Goal: Information Seeking & Learning: Learn about a topic

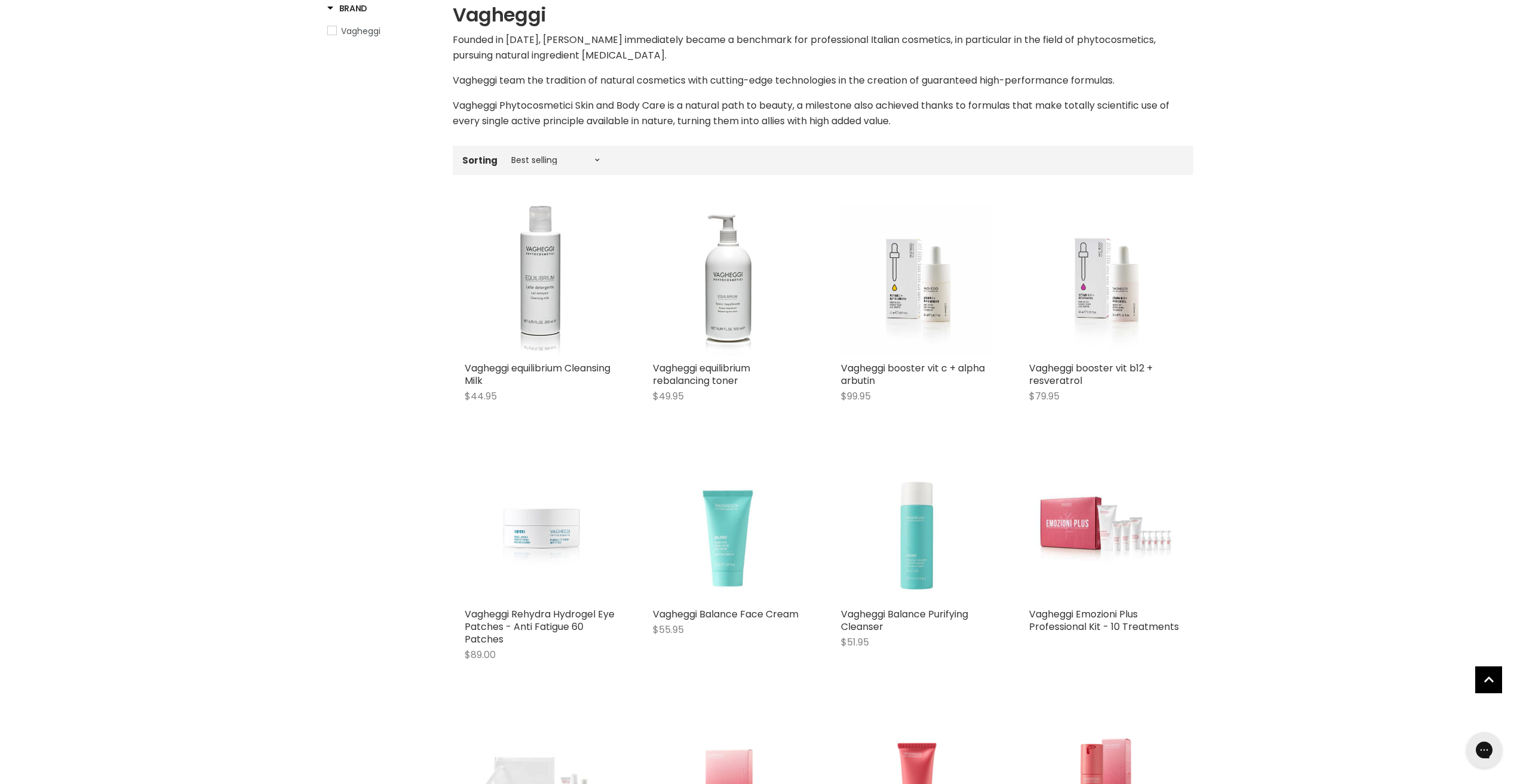
scroll to position [239, 0]
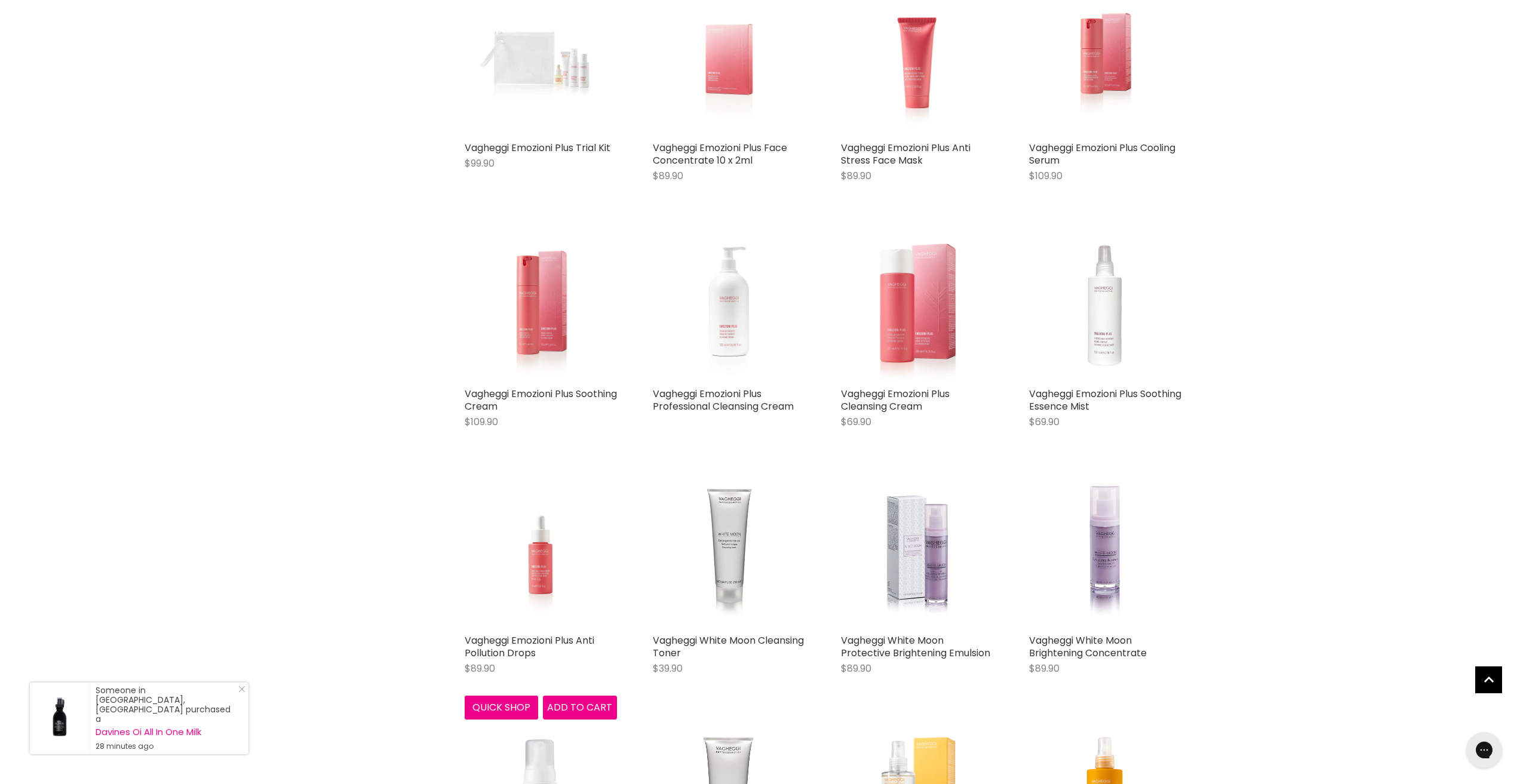
scroll to position [1014, 0]
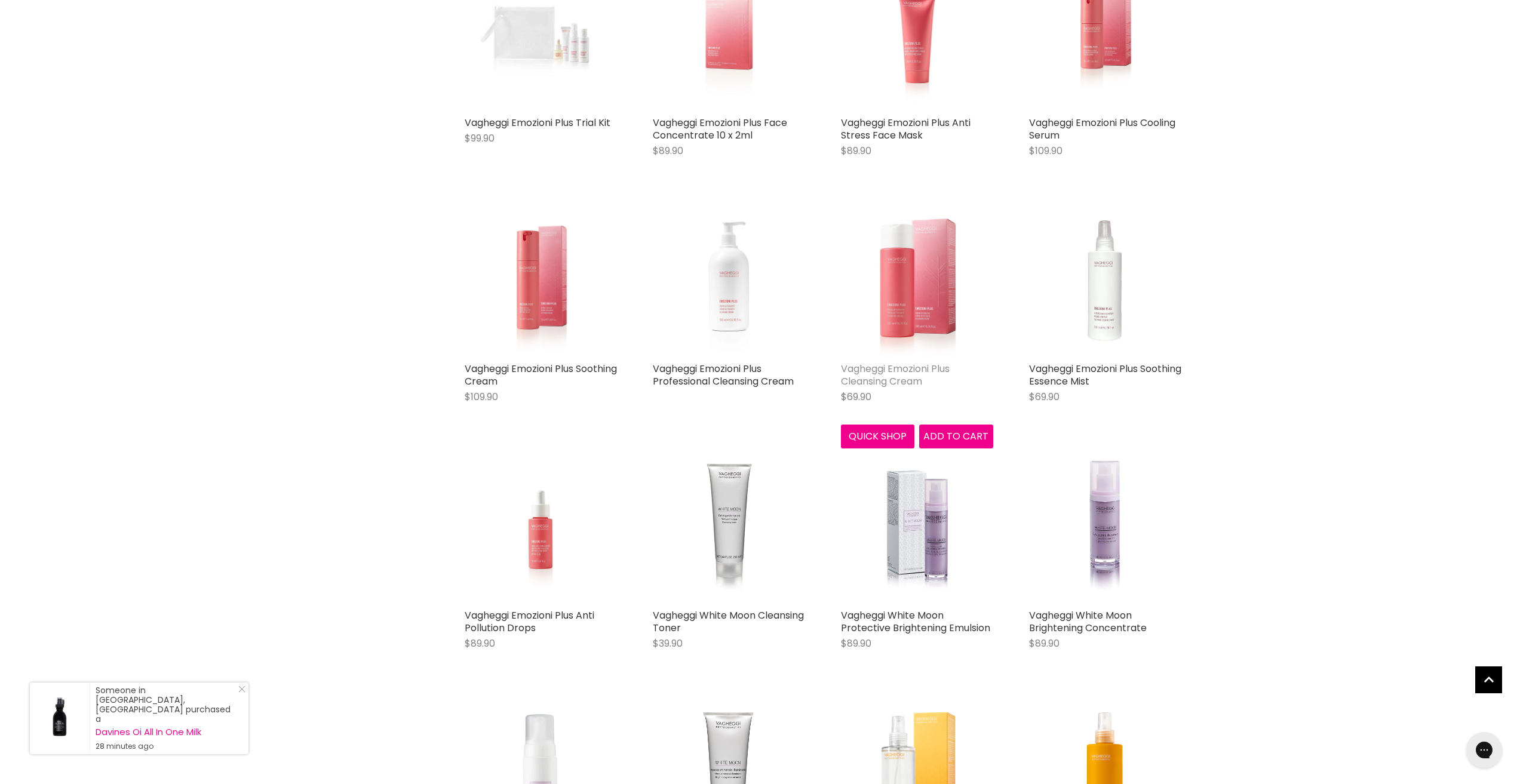
click at [875, 366] on link "Vagheggi Emozioni Plus Cleansing Cream" at bounding box center [896, 375] width 109 height 26
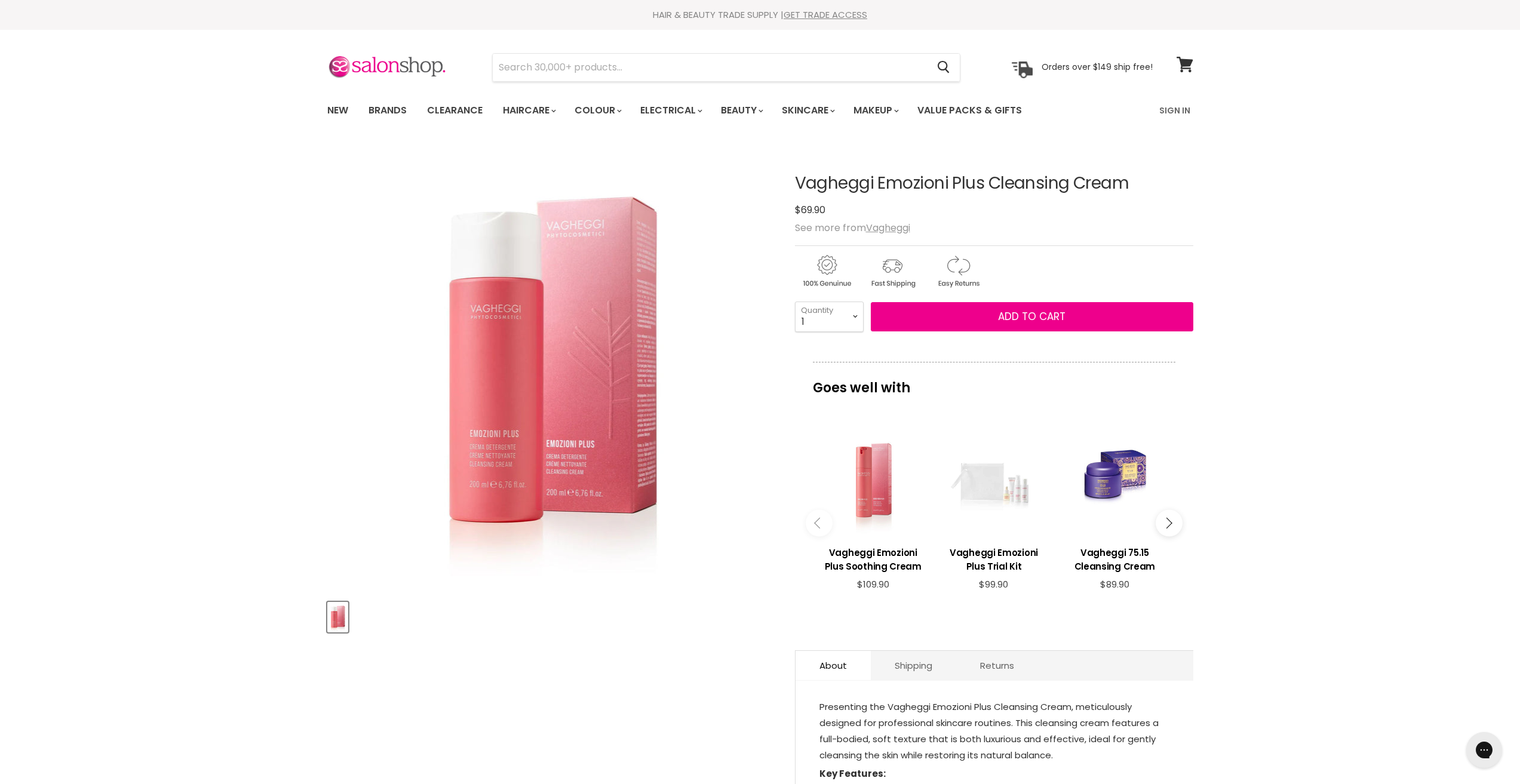
drag, startPoint x: 793, startPoint y: 176, endPoint x: 1148, endPoint y: 190, distance: 355.3
click at [1148, 190] on article "Click or scroll to zoom Tap or pinch to zoom Vagheggi Emozioni Plus Cleansing C…" at bounding box center [760, 508] width 866 height 728
drag, startPoint x: 1404, startPoint y: 331, endPoint x: 1413, endPoint y: 329, distance: 9.2
click at [1408, 330] on div "Home Vagheggi Vagheggi Emozioni Plus Cleansing Cream Click or scroll to zoom Ta…" at bounding box center [760, 719] width 1520 height 1151
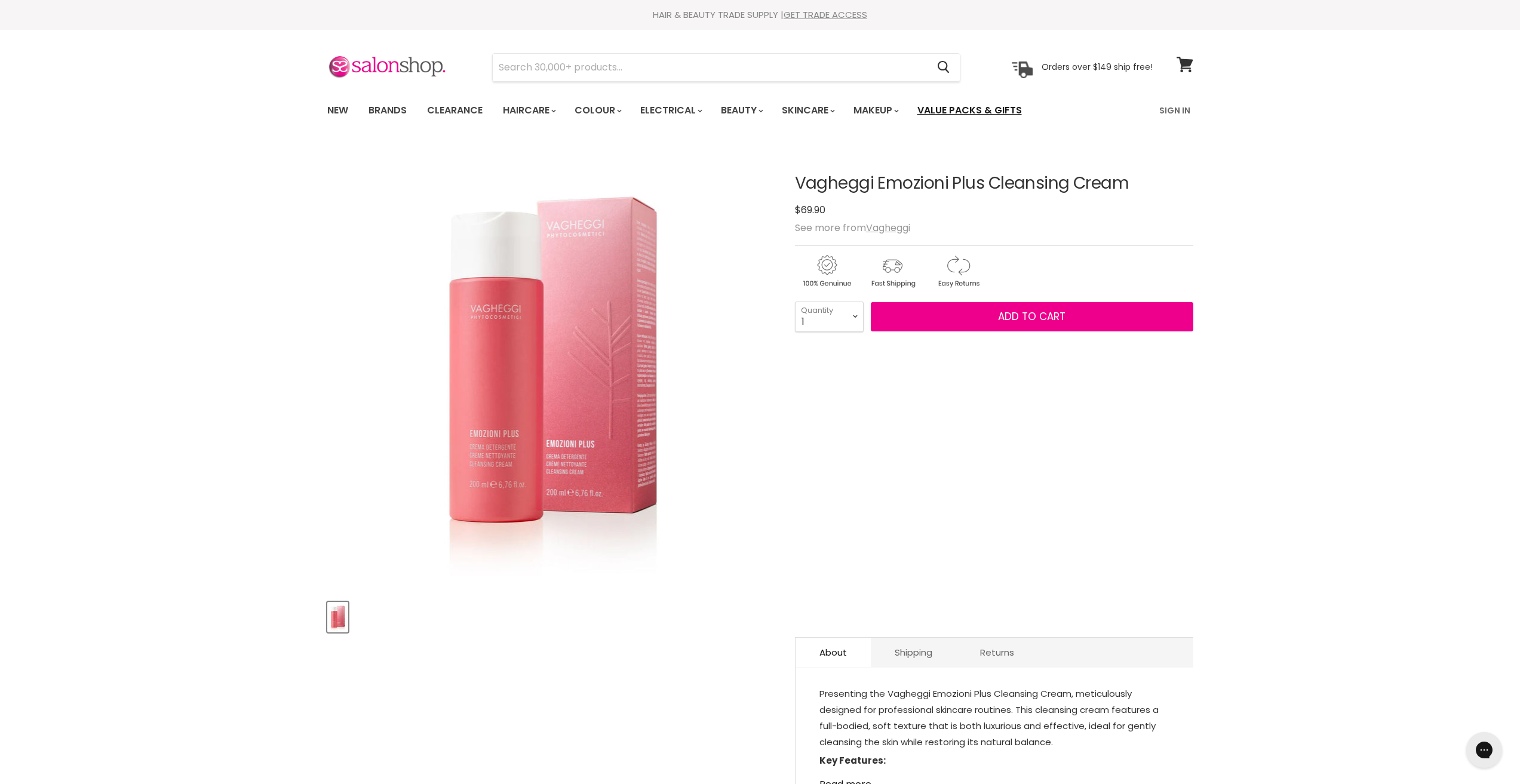
click at [1008, 107] on link "Value Packs & Gifts" at bounding box center [969, 111] width 123 height 25
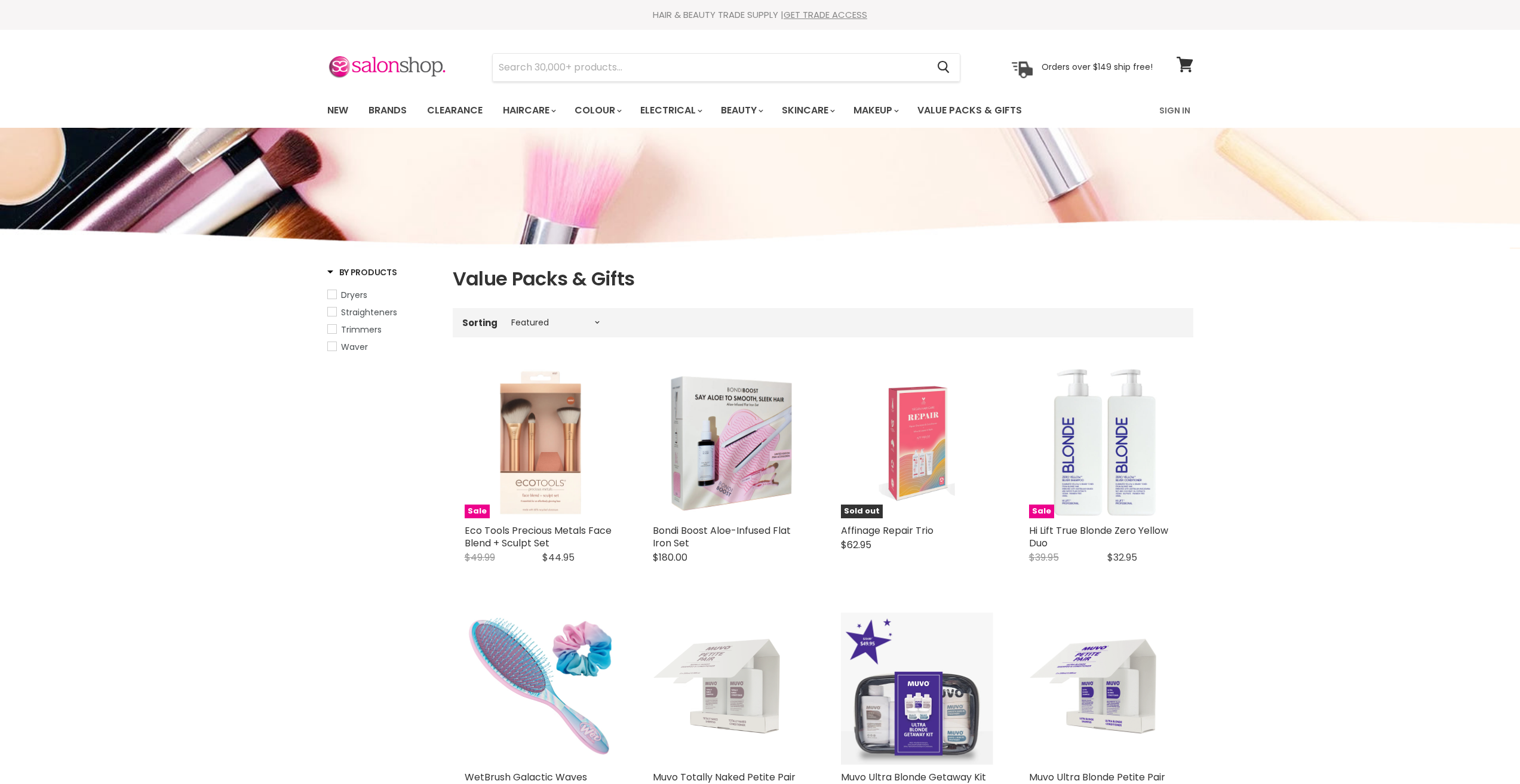
select select "manual"
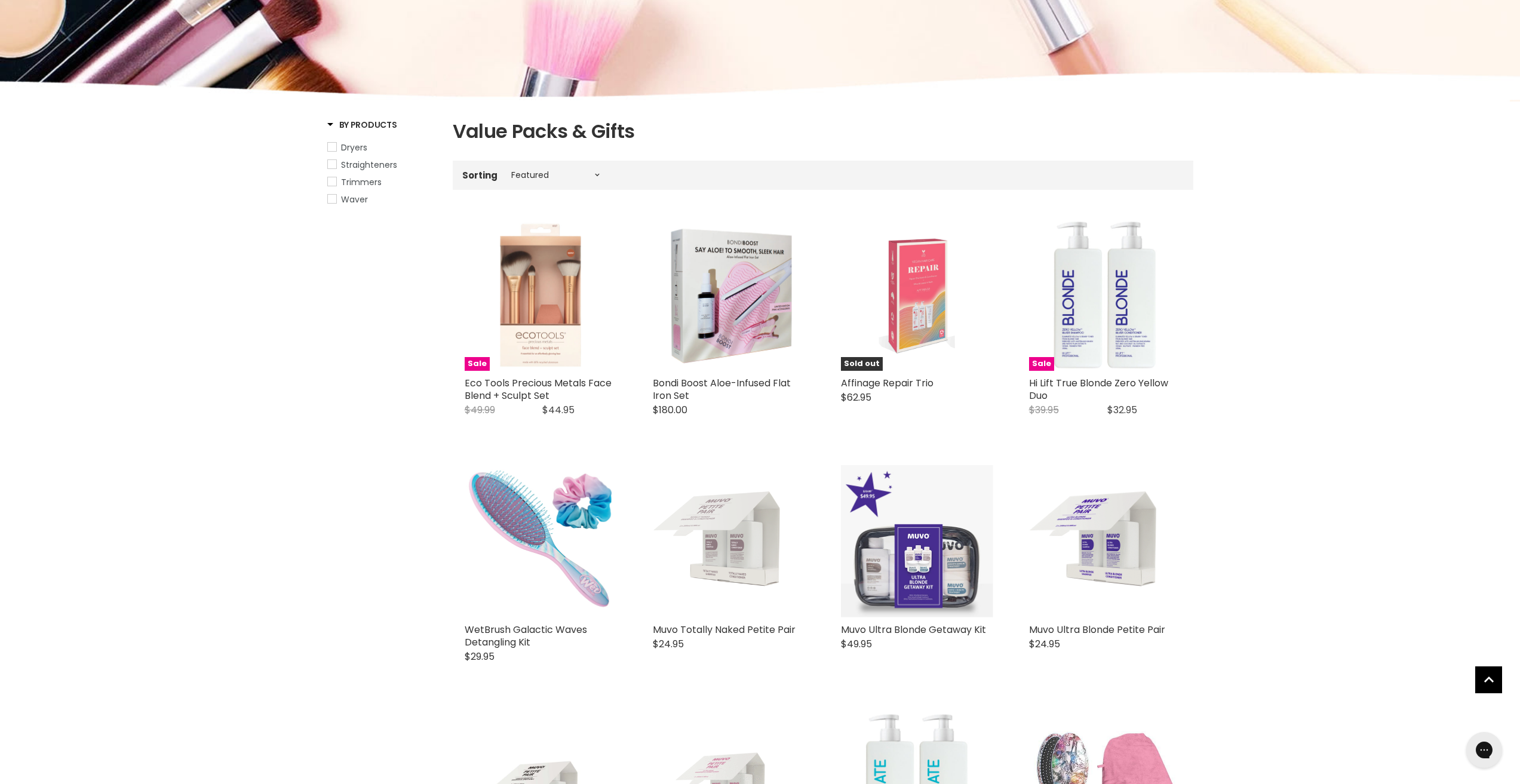
scroll to position [60, 0]
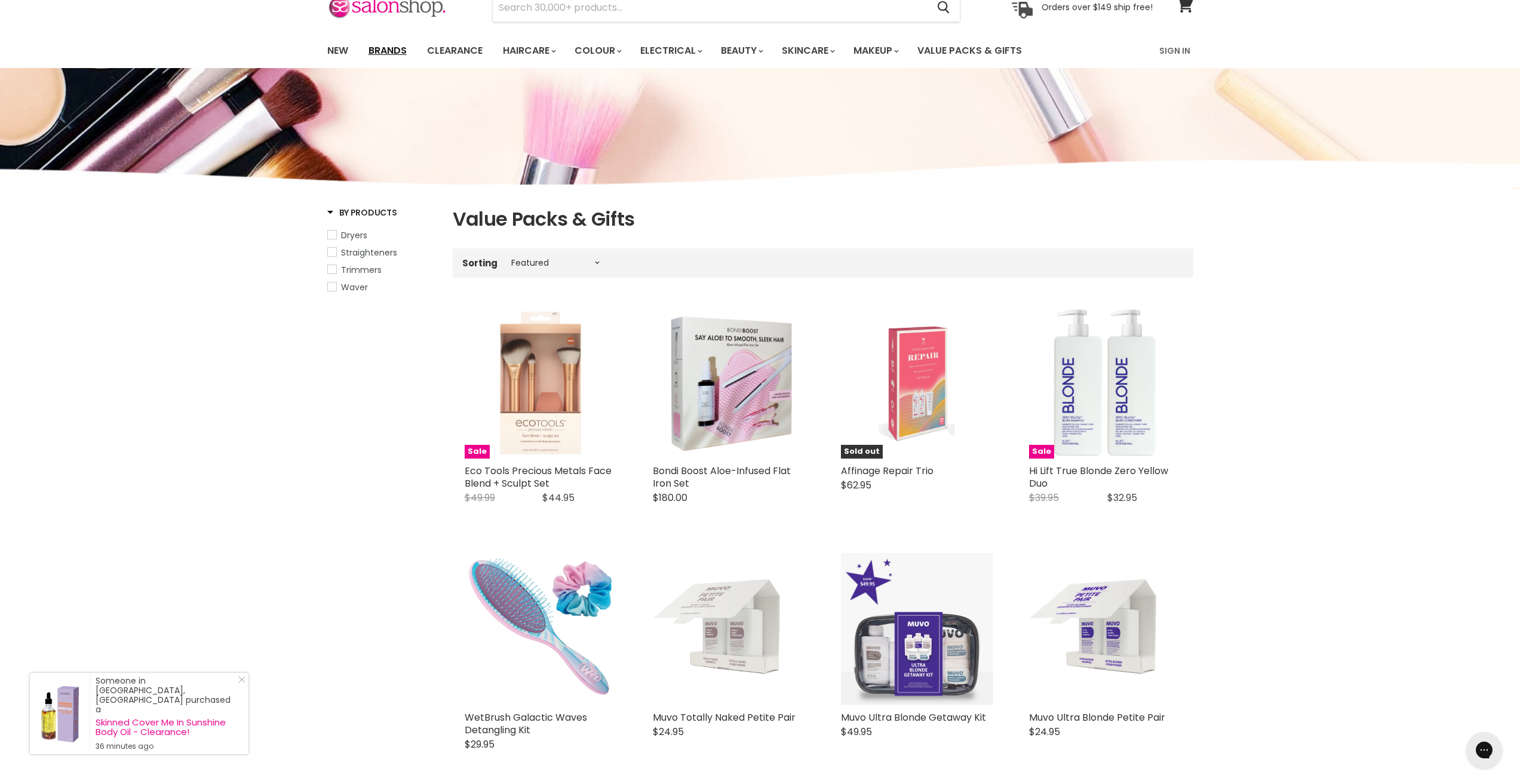
click at [377, 50] on link "Brands" at bounding box center [388, 51] width 56 height 25
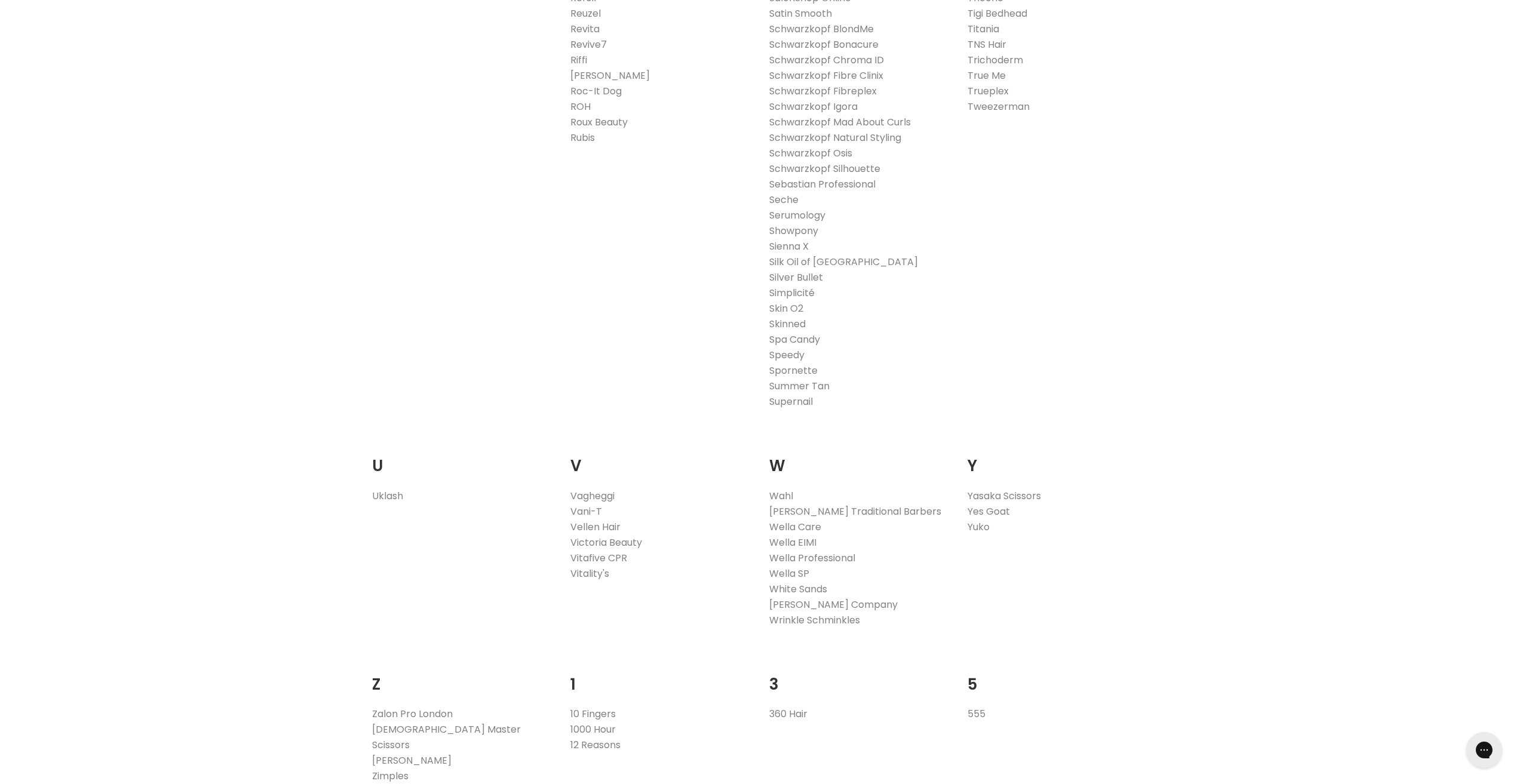
scroll to position [2090, 0]
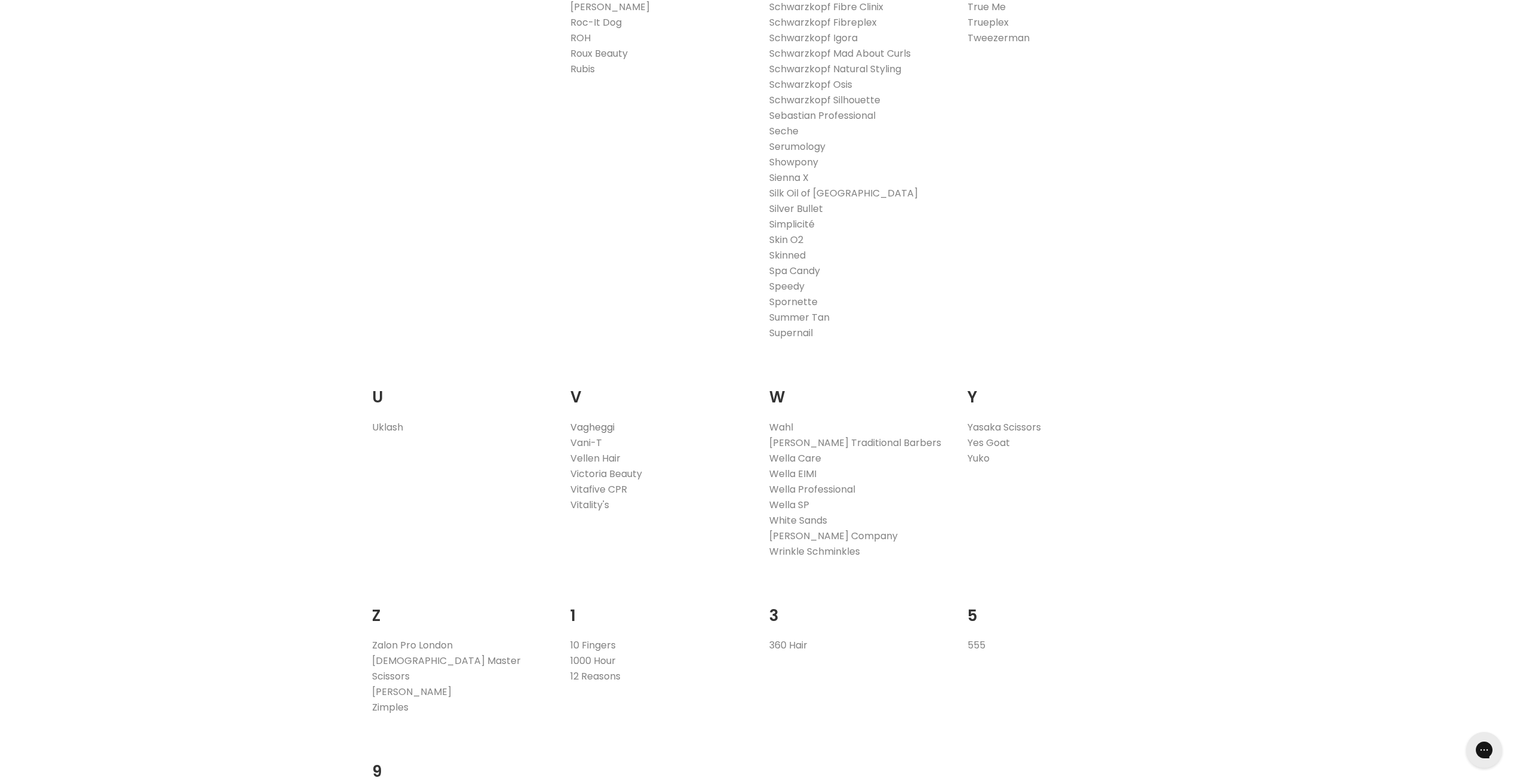
click at [579, 426] on link "Vagheggi" at bounding box center [593, 427] width 44 height 14
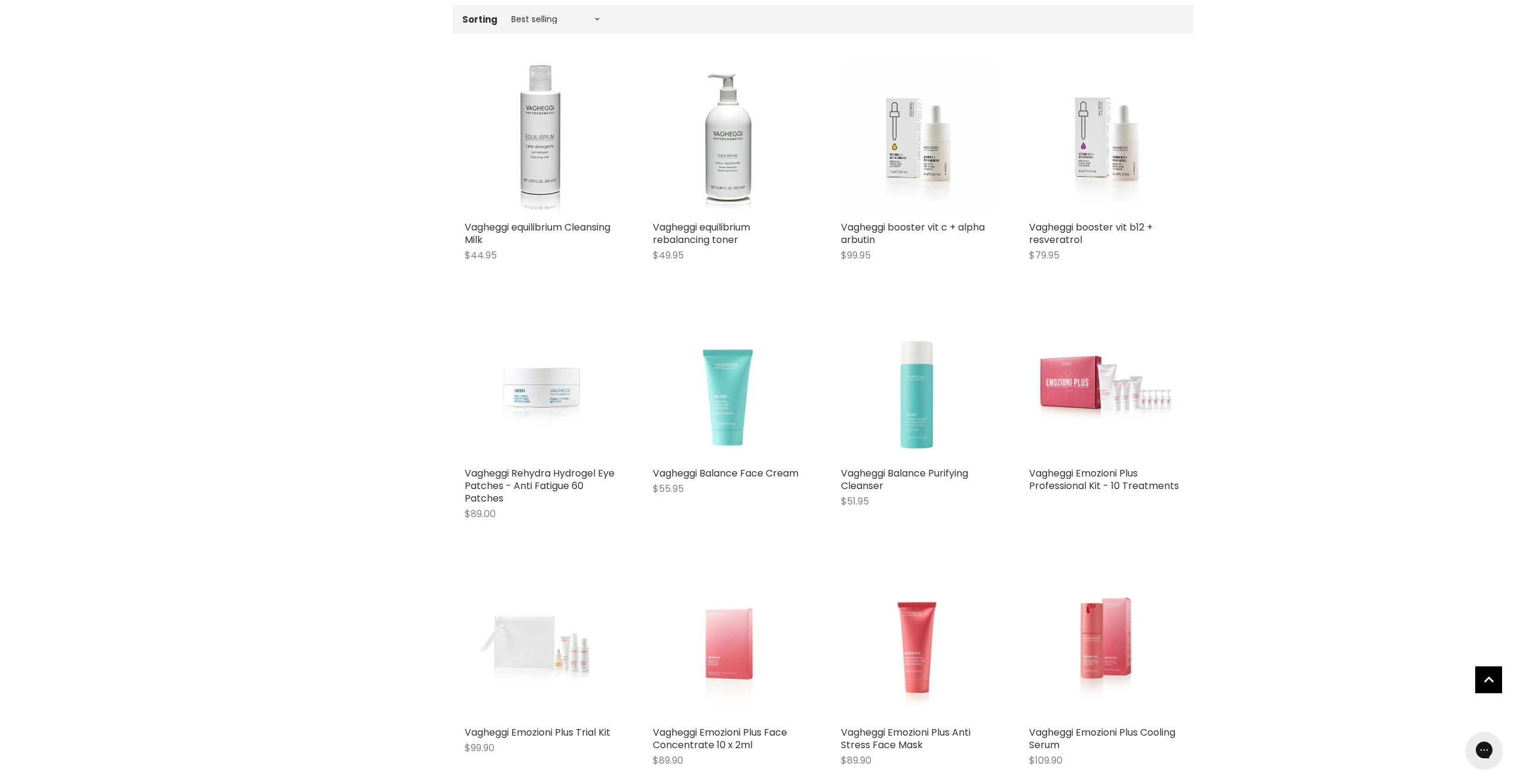
scroll to position [537, 0]
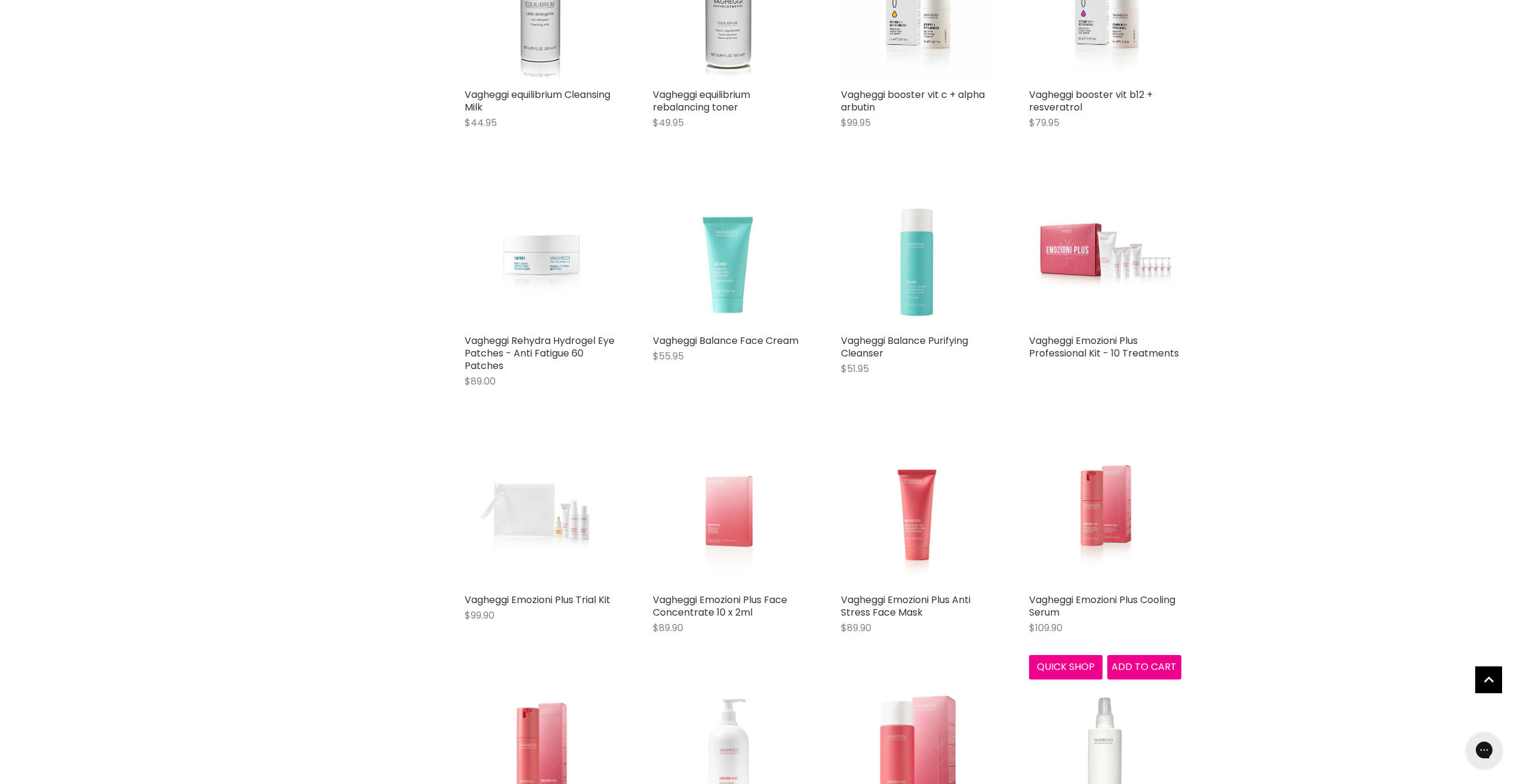
drag, startPoint x: 1057, startPoint y: 612, endPoint x: 1017, endPoint y: 615, distance: 40.1
click at [1055, 613] on link "Vagheggi Emozioni Plus Cooling Serum" at bounding box center [1102, 606] width 146 height 26
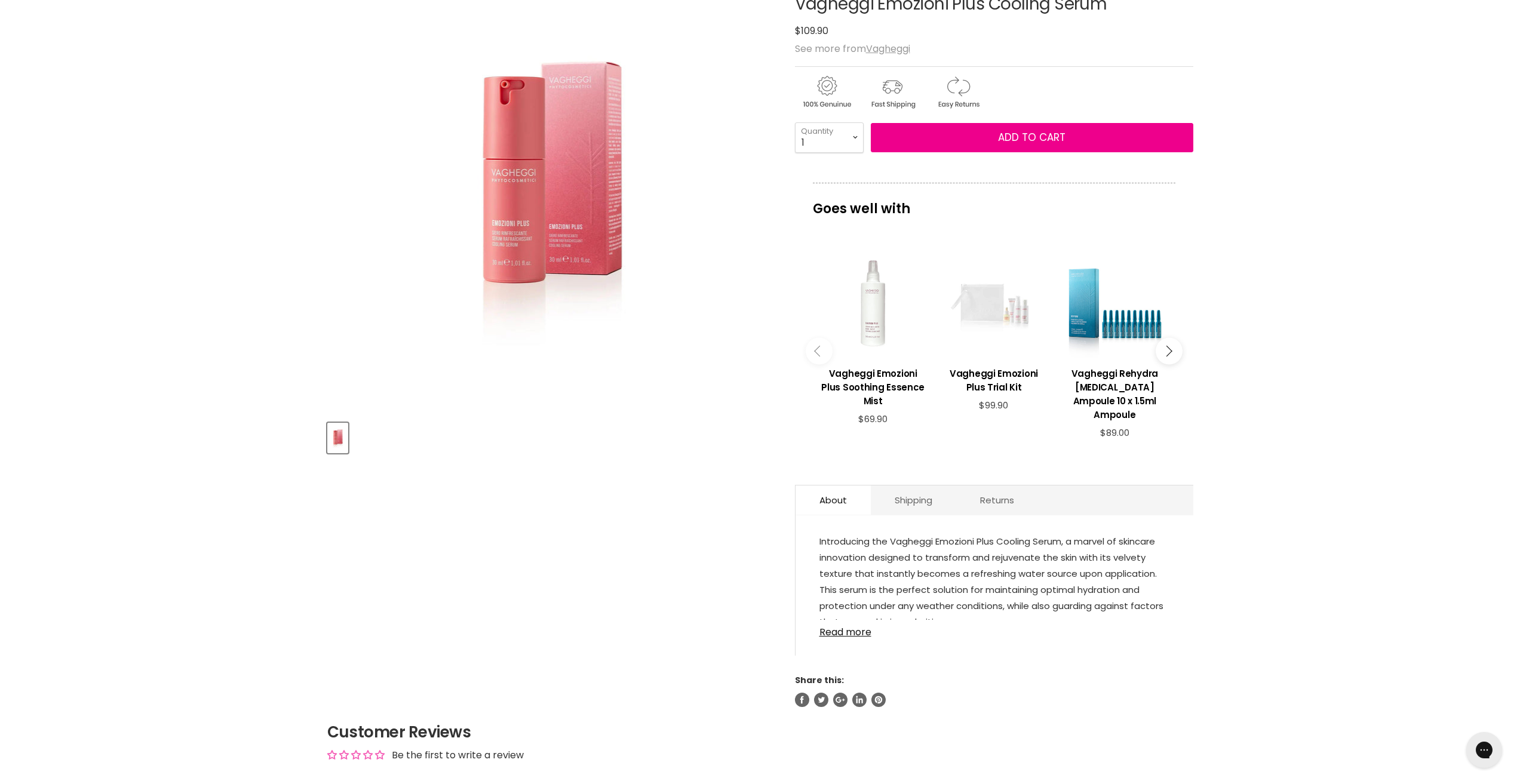
click at [851, 631] on link "Read more" at bounding box center [994, 629] width 350 height 18
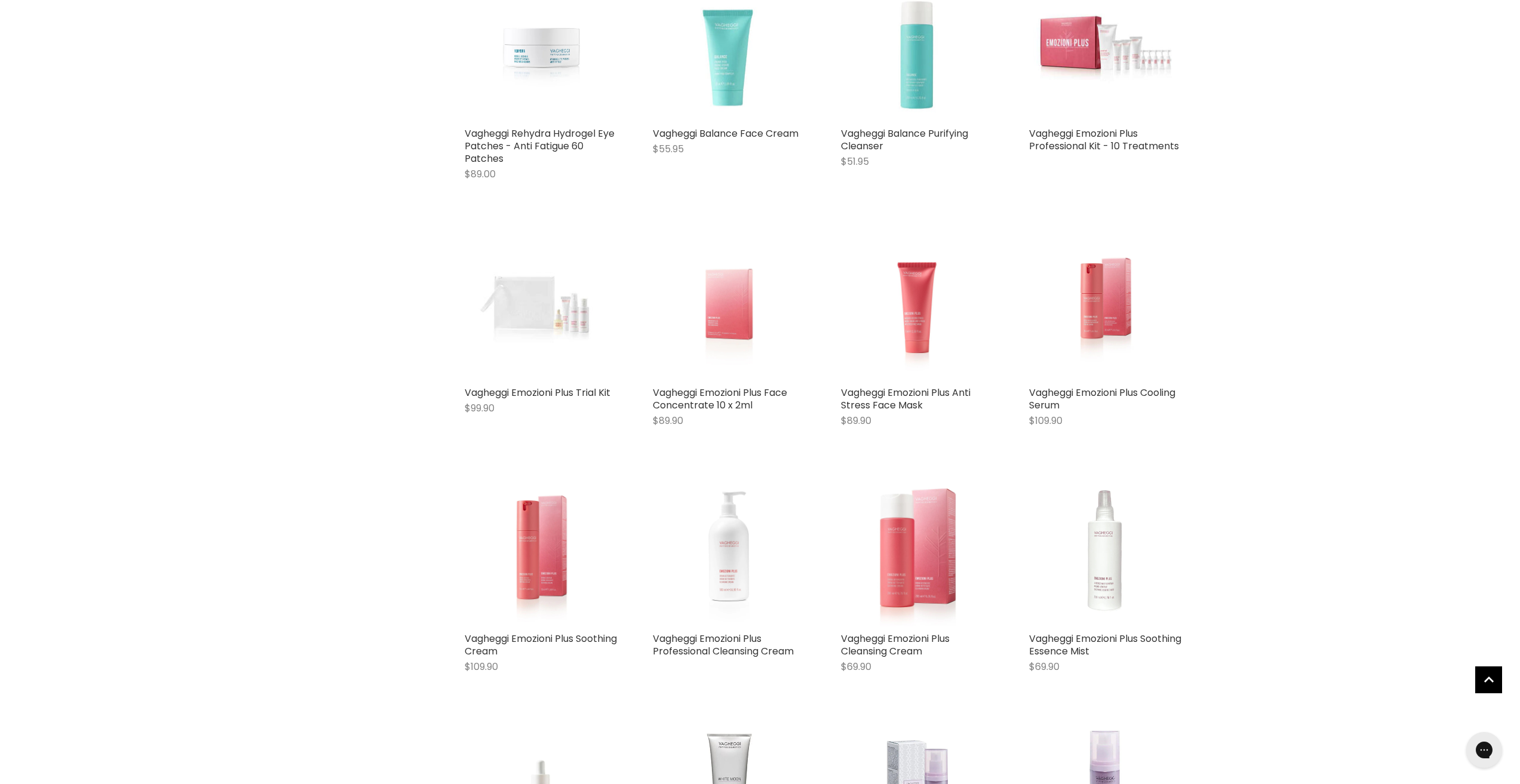
scroll to position [722, 0]
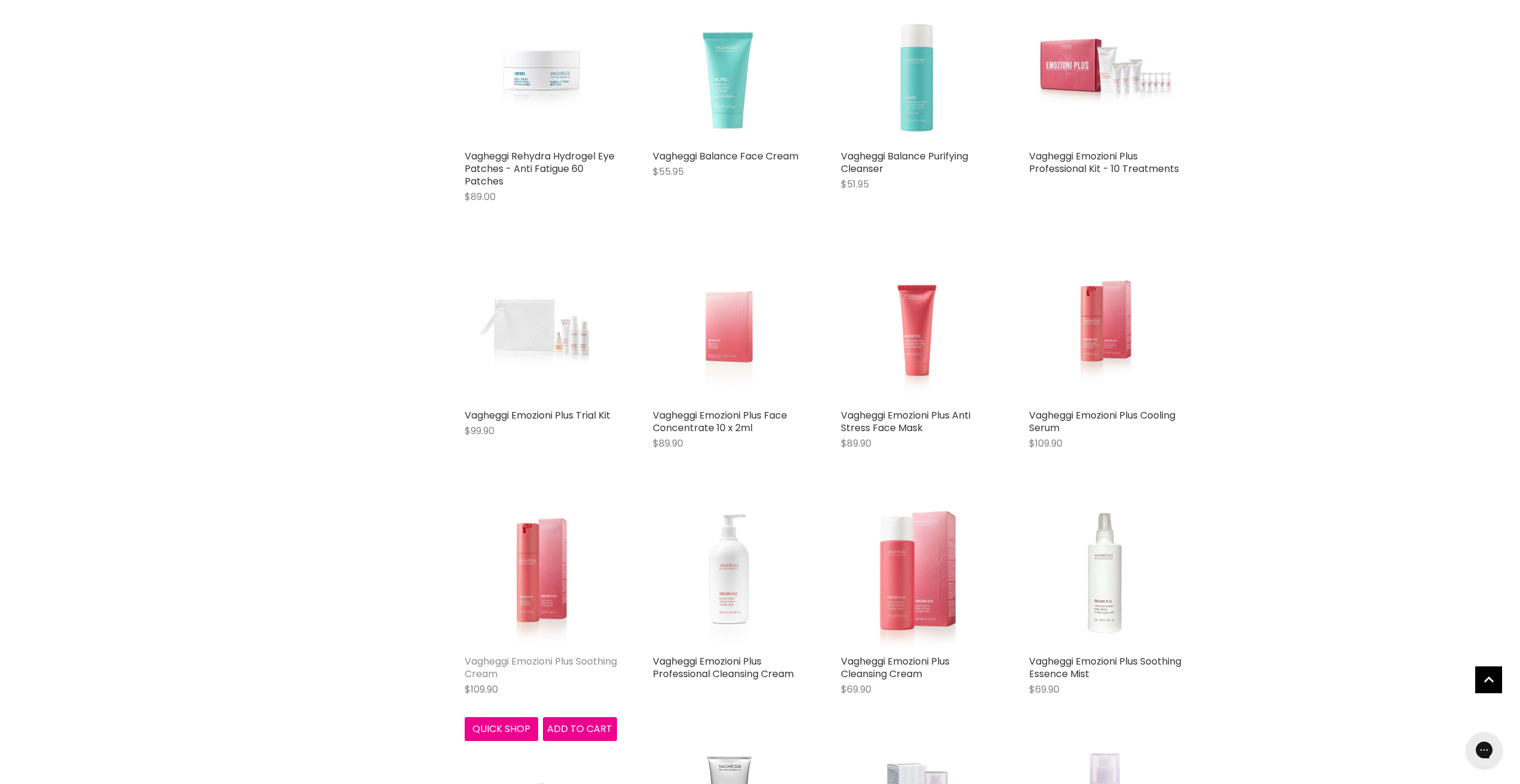
click at [526, 670] on link "Vagheggi Emozioni Plus Soothing Cream" at bounding box center [541, 667] width 152 height 26
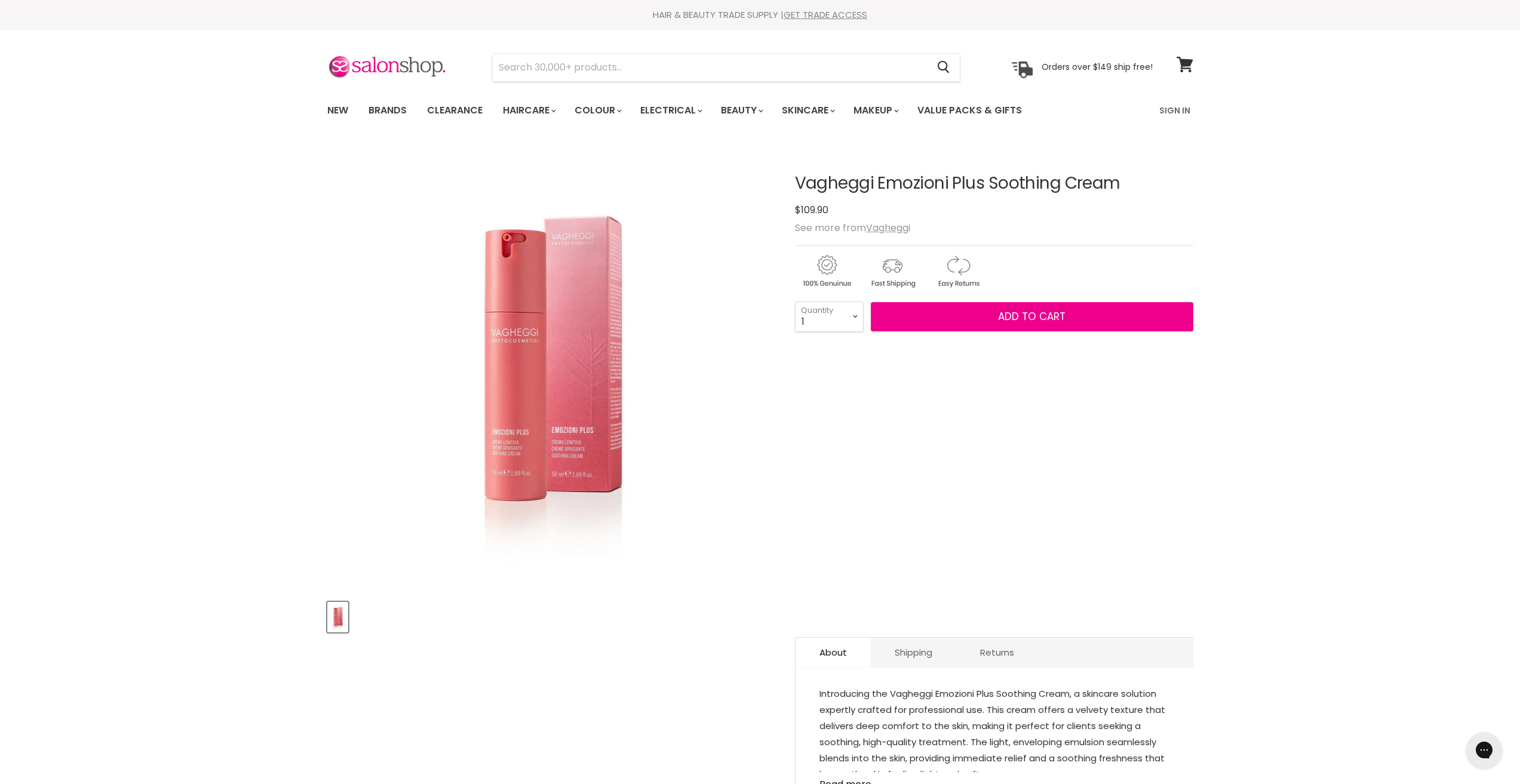
click at [532, 396] on img "Vagheggi Emozioni Plus Soothing Cream image. Click or Scroll to Zoom." at bounding box center [550, 367] width 279 height 418
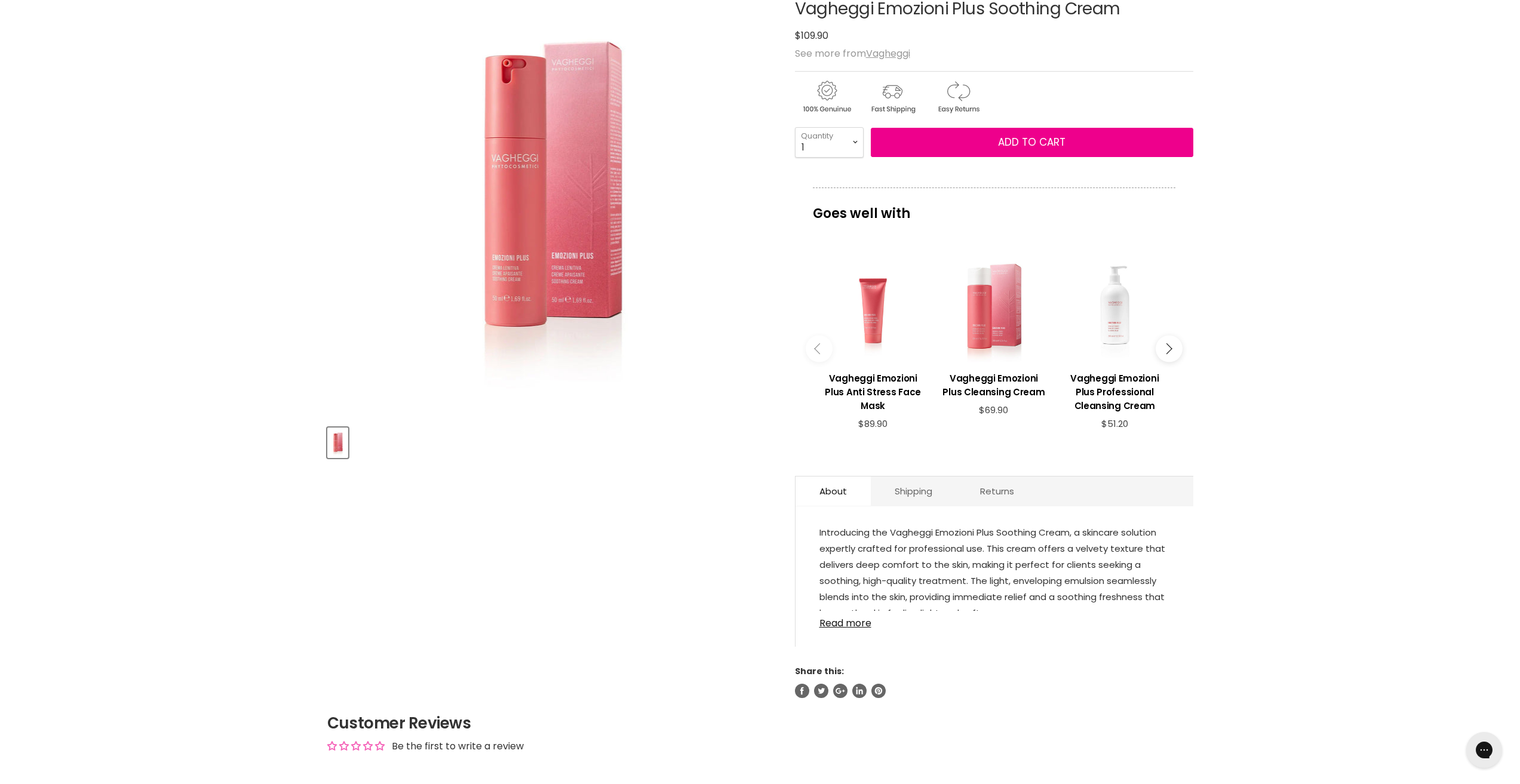
scroll to position [179, 0]
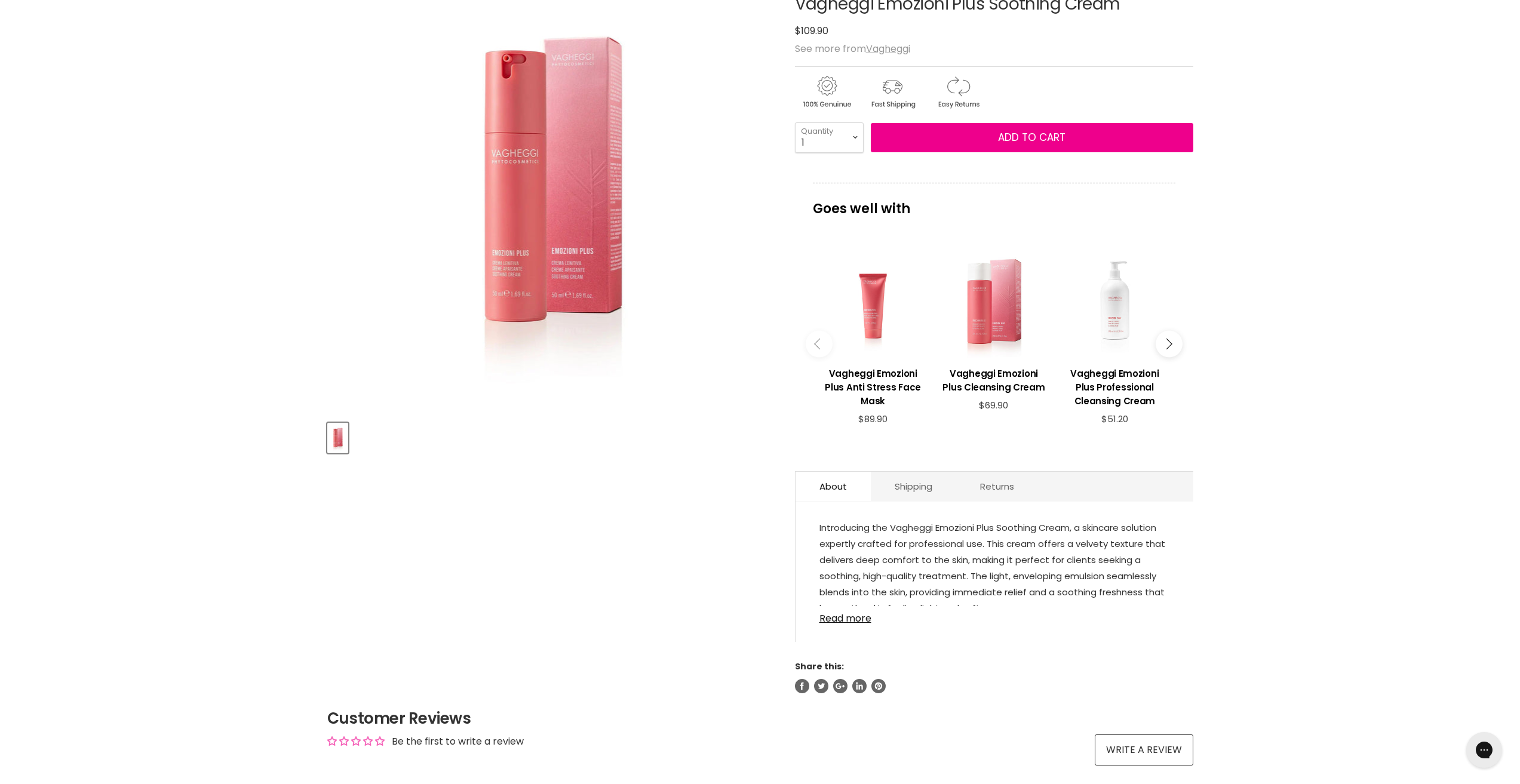
click at [860, 618] on link "Read more" at bounding box center [994, 615] width 350 height 18
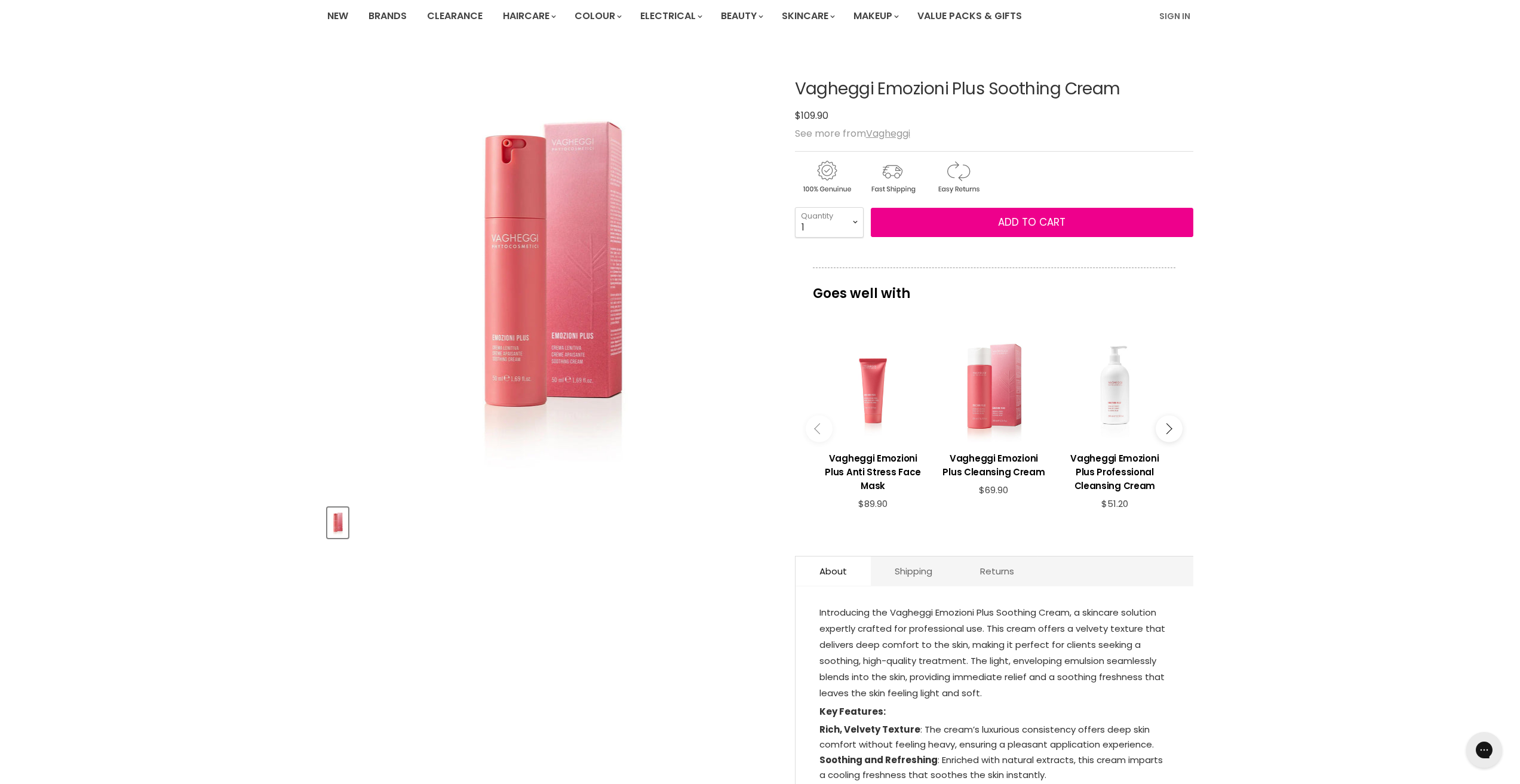
scroll to position [0, 0]
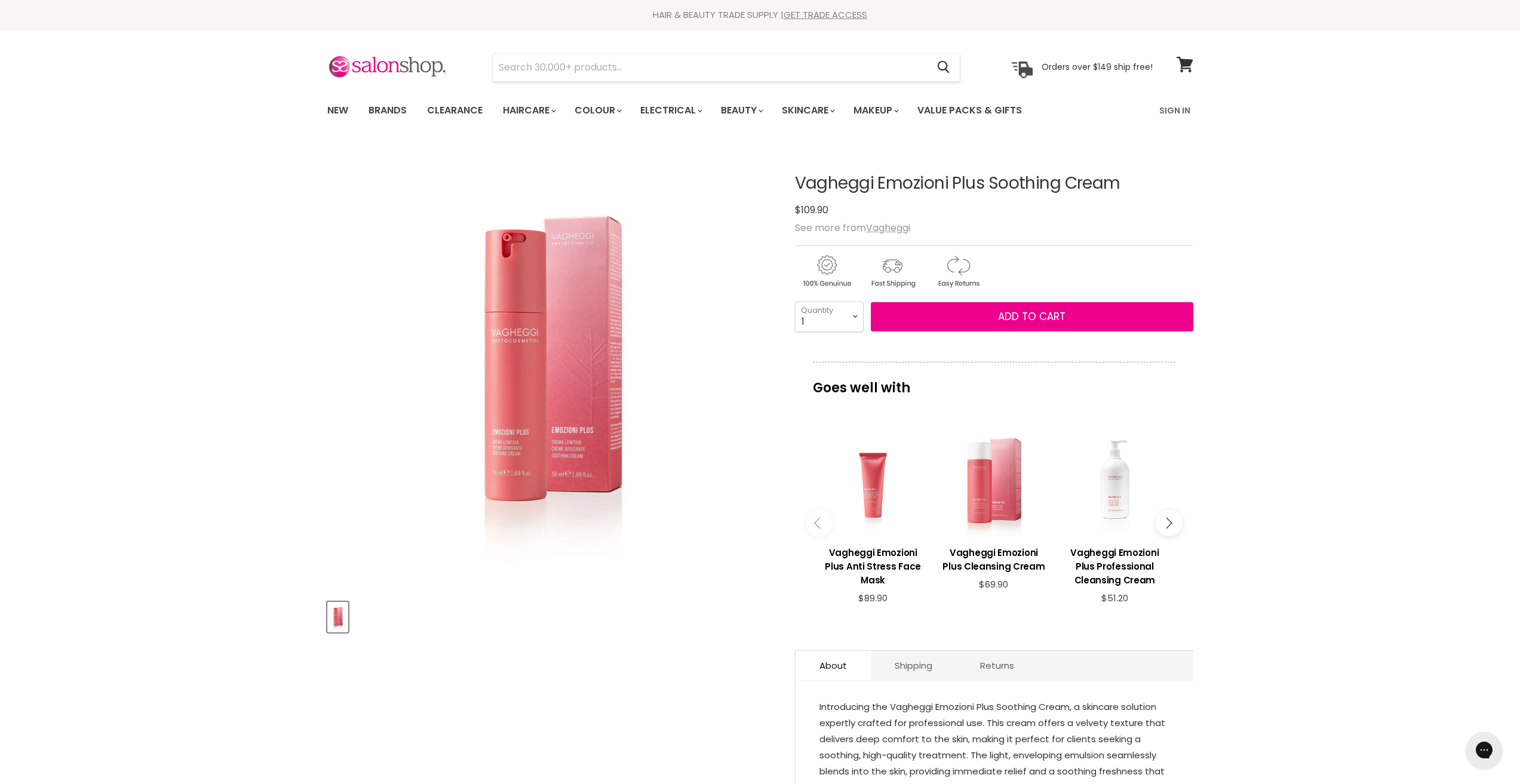
click at [515, 476] on img "Vagheggi Emozioni Plus Soothing Cream image. Click or Scroll to Zoom." at bounding box center [550, 367] width 279 height 418
click at [784, 183] on article "Click or scroll to zoom Tap or pinch to zoom Vagheggi Emozioni Plus Soothing Cr…" at bounding box center [760, 658] width 866 height 1028
drag, startPoint x: 832, startPoint y: 183, endPoint x: 1152, endPoint y: 184, distance: 320.0
click at [1152, 184] on article "Click or scroll to zoom Tap or pinch to zoom Vagheggi Emozioni Plus Soothing Cr…" at bounding box center [760, 658] width 866 height 1028
click at [1082, 557] on h3 "Vagheggi Emozioni Plus Professional Cleansing Cream" at bounding box center [1115, 566] width 109 height 41
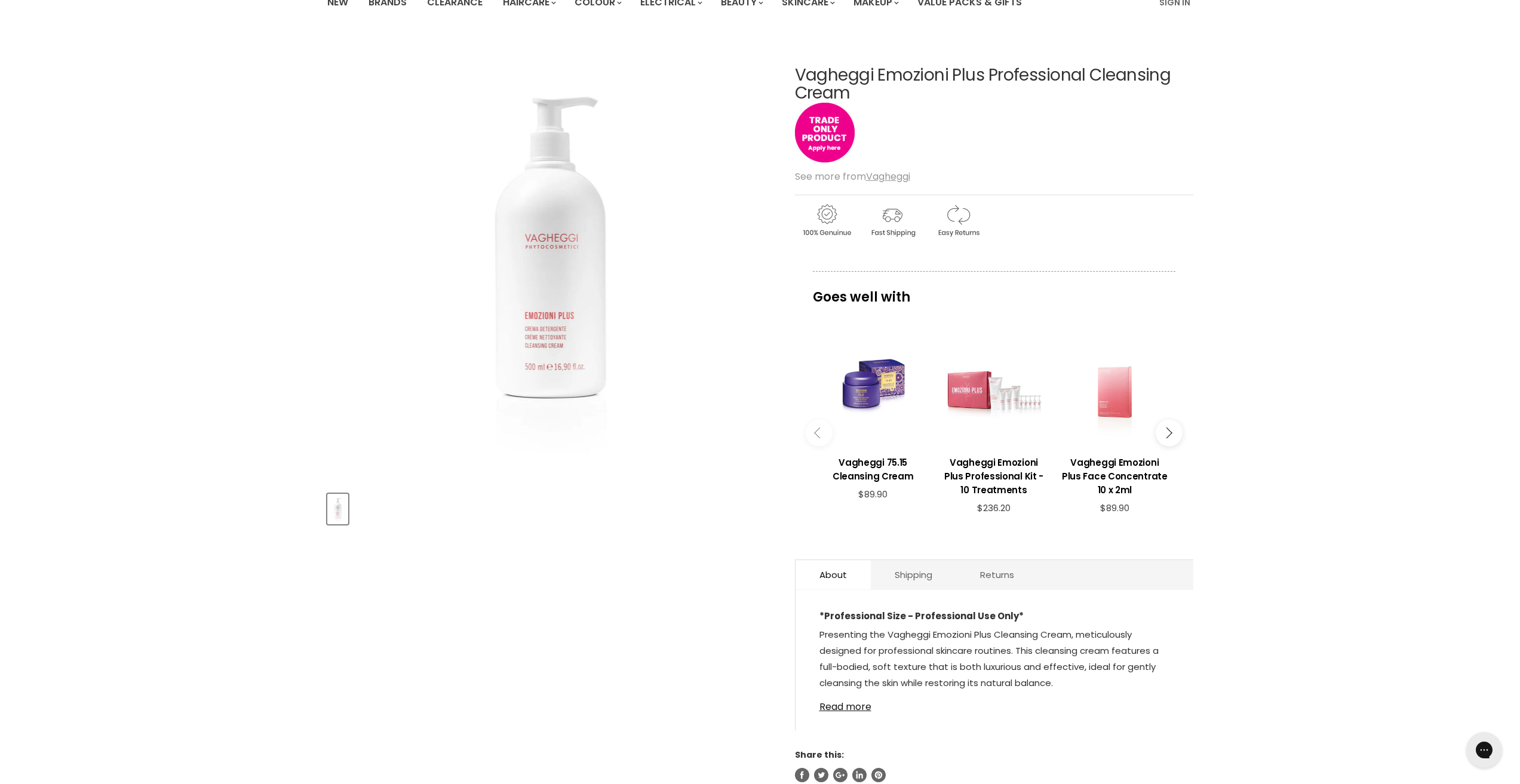
scroll to position [120, 0]
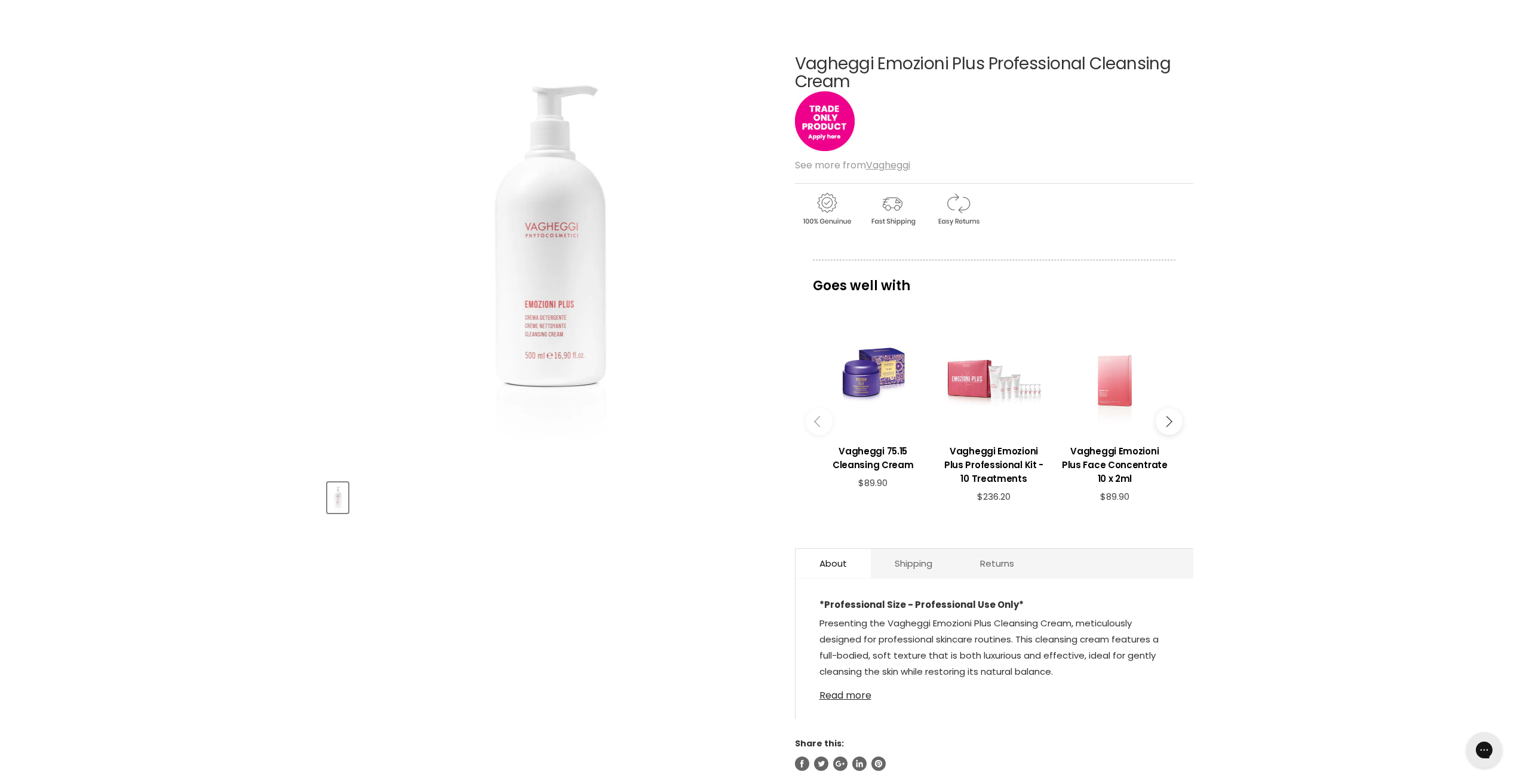
click at [840, 695] on link "Read more" at bounding box center [994, 692] width 350 height 18
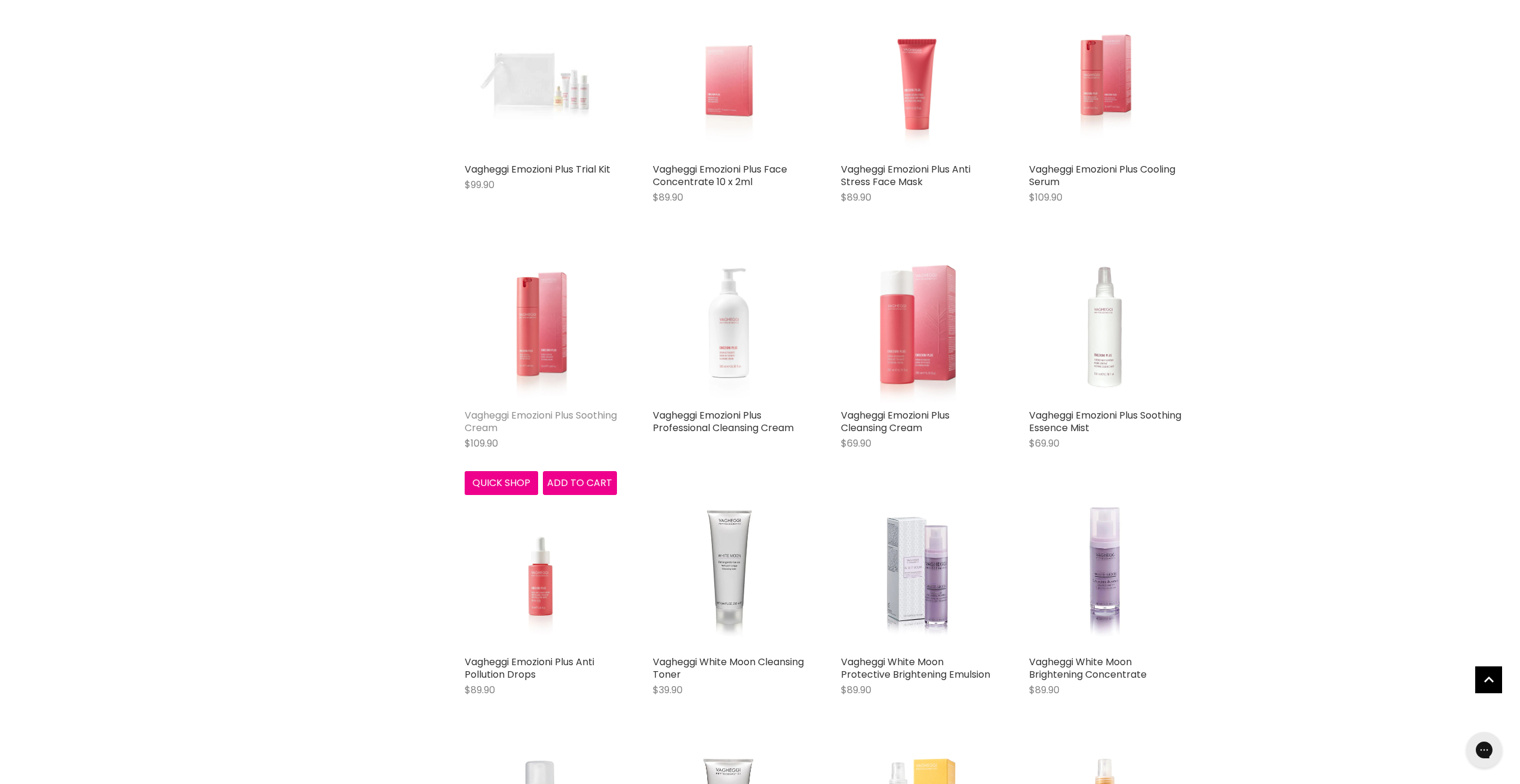
click at [522, 429] on link "Vagheggi Emozioni Plus Soothing Cream" at bounding box center [541, 421] width 152 height 26
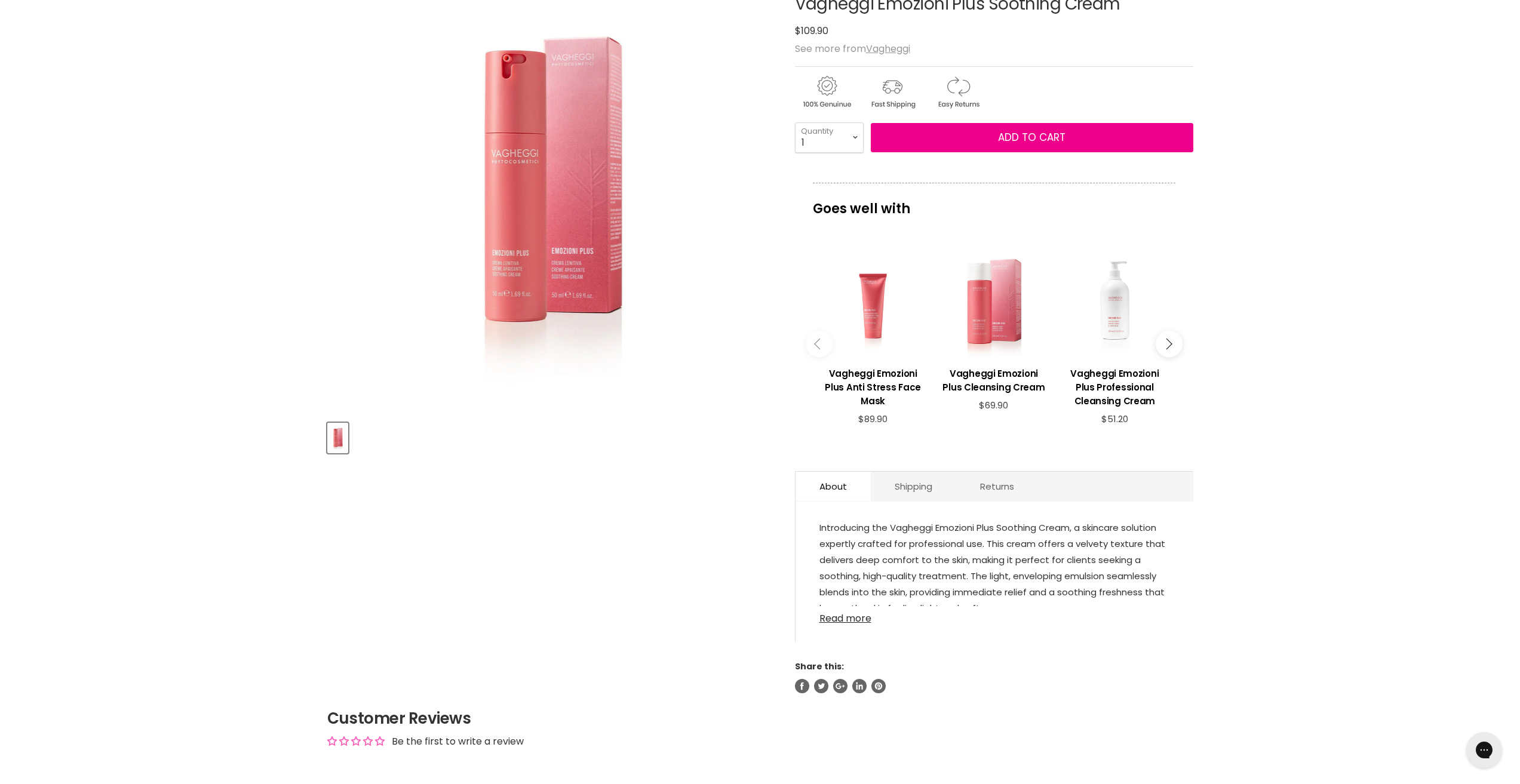
click at [843, 624] on link "Read more" at bounding box center [994, 615] width 350 height 18
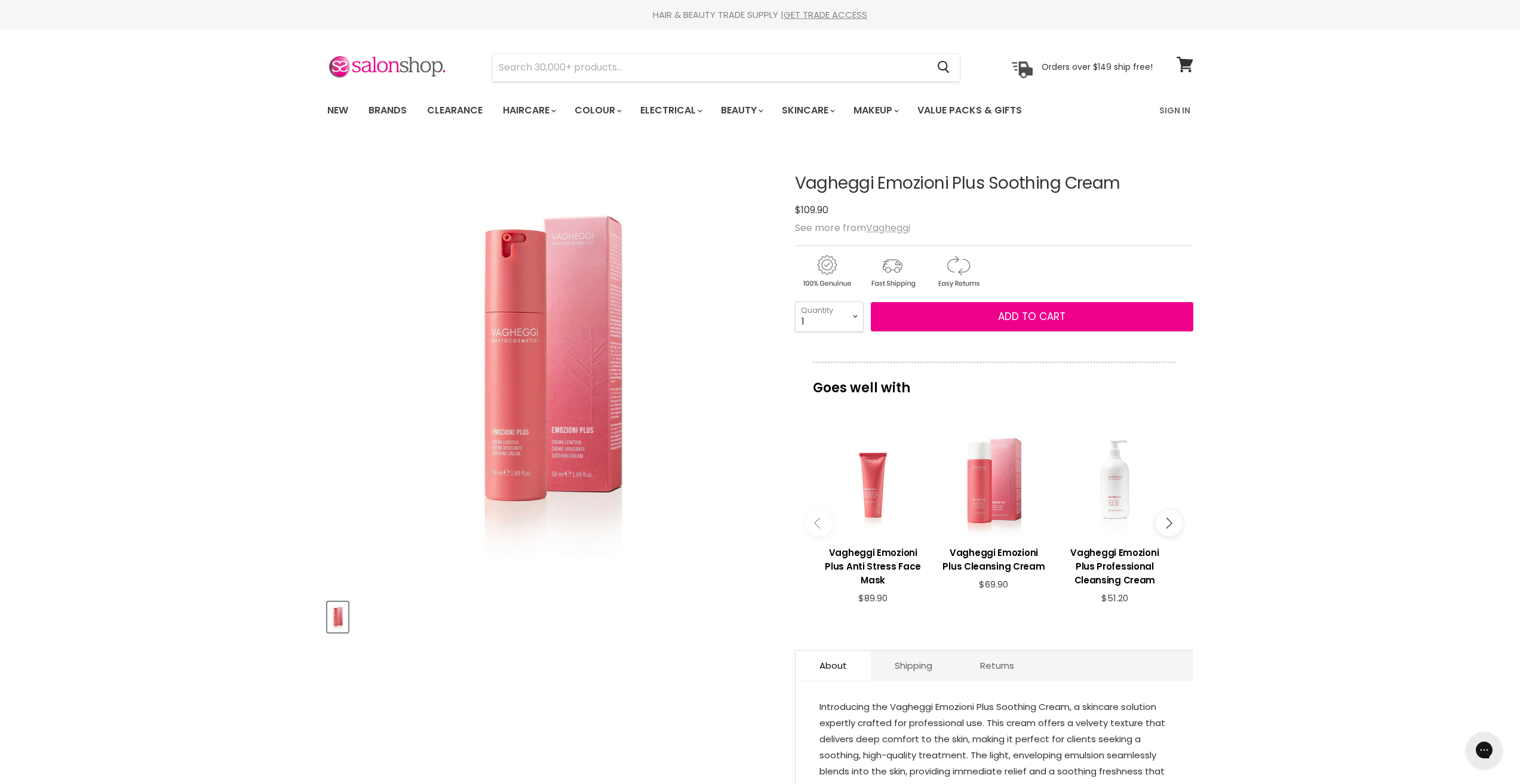
click at [887, 230] on u "Vagheggi" at bounding box center [888, 227] width 44 height 14
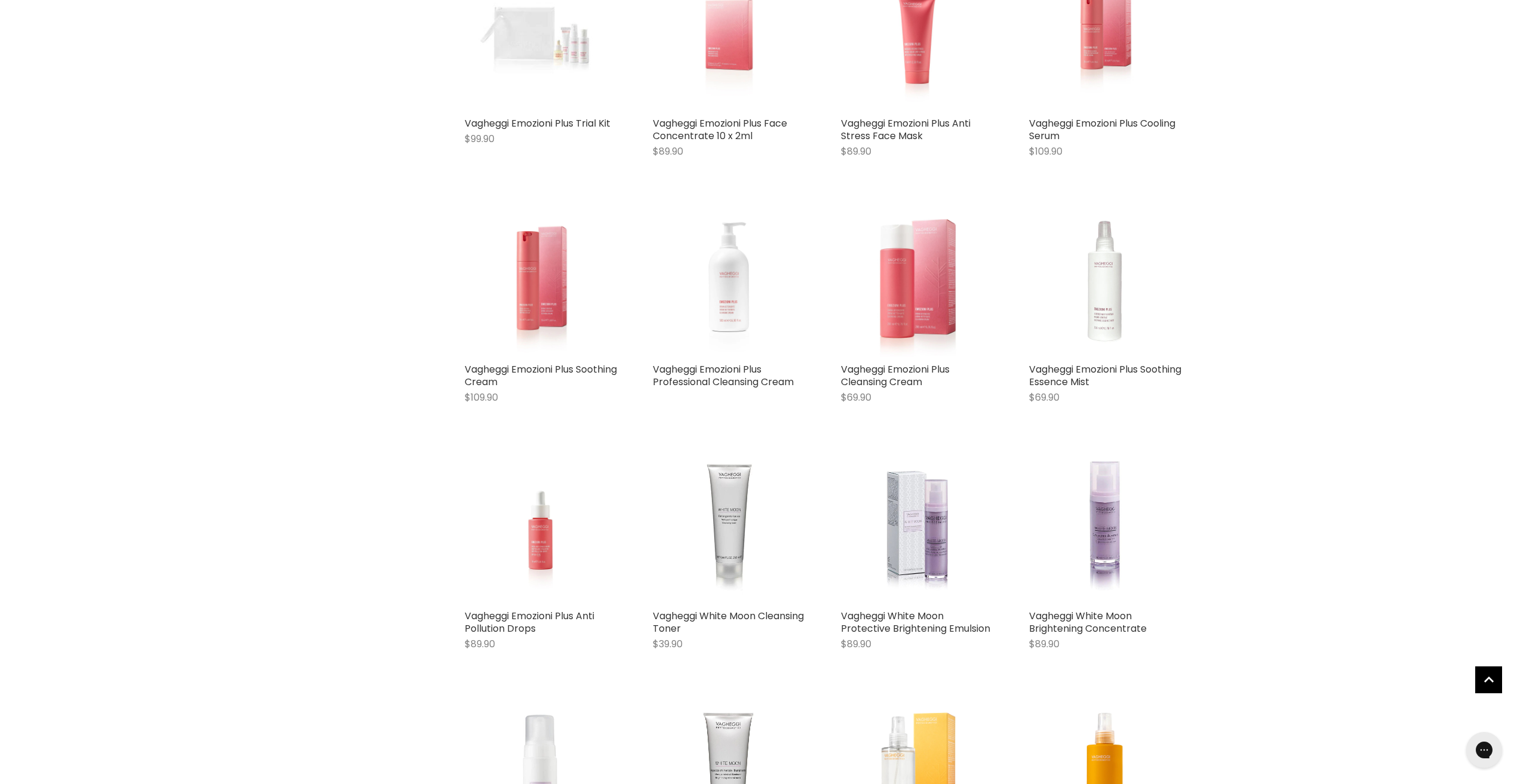
scroll to position [1015, 0]
click at [563, 613] on link "Vagheggi Emozioni Plus Anti Pollution Drops" at bounding box center [529, 621] width 129 height 26
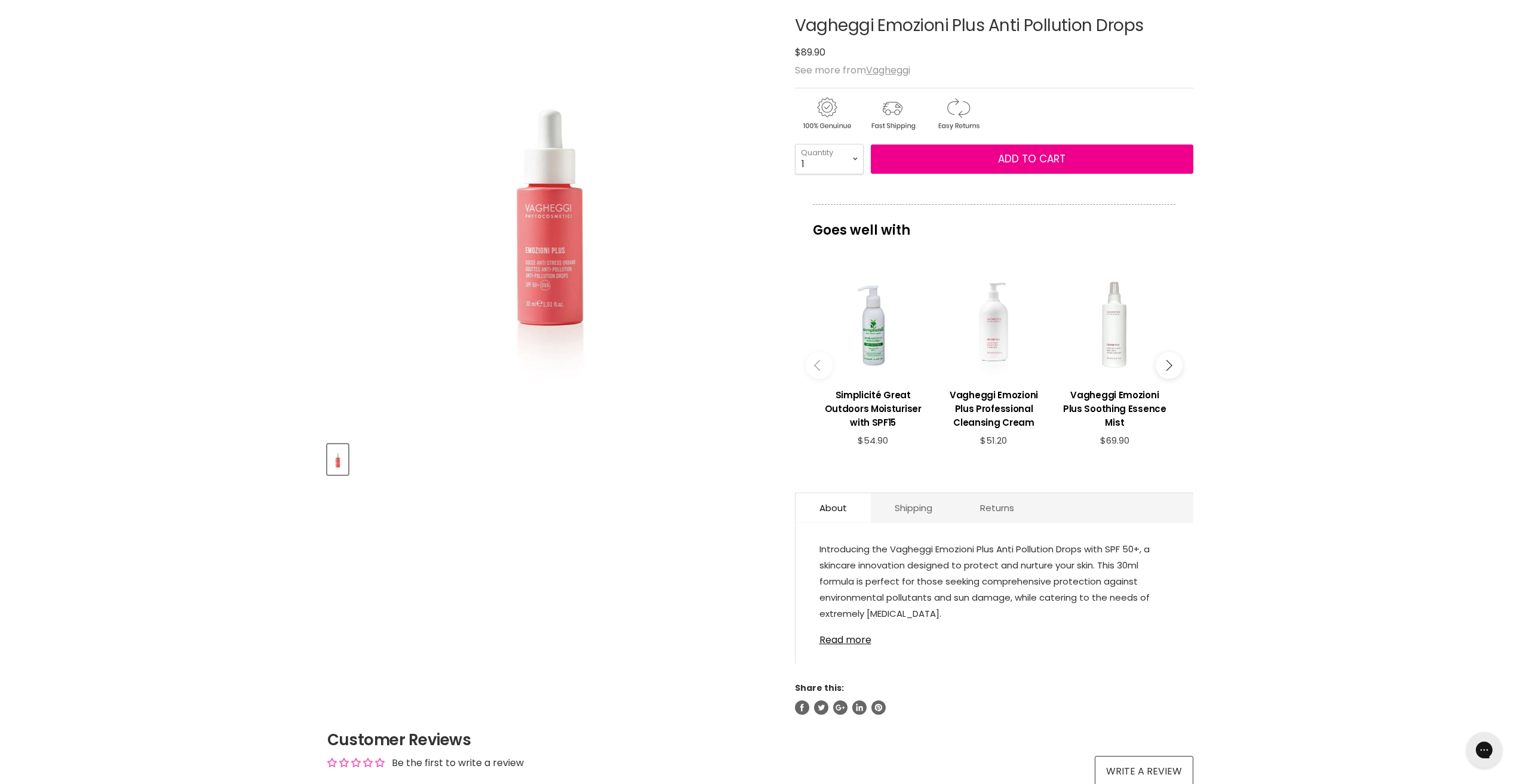
scroll to position [179, 0]
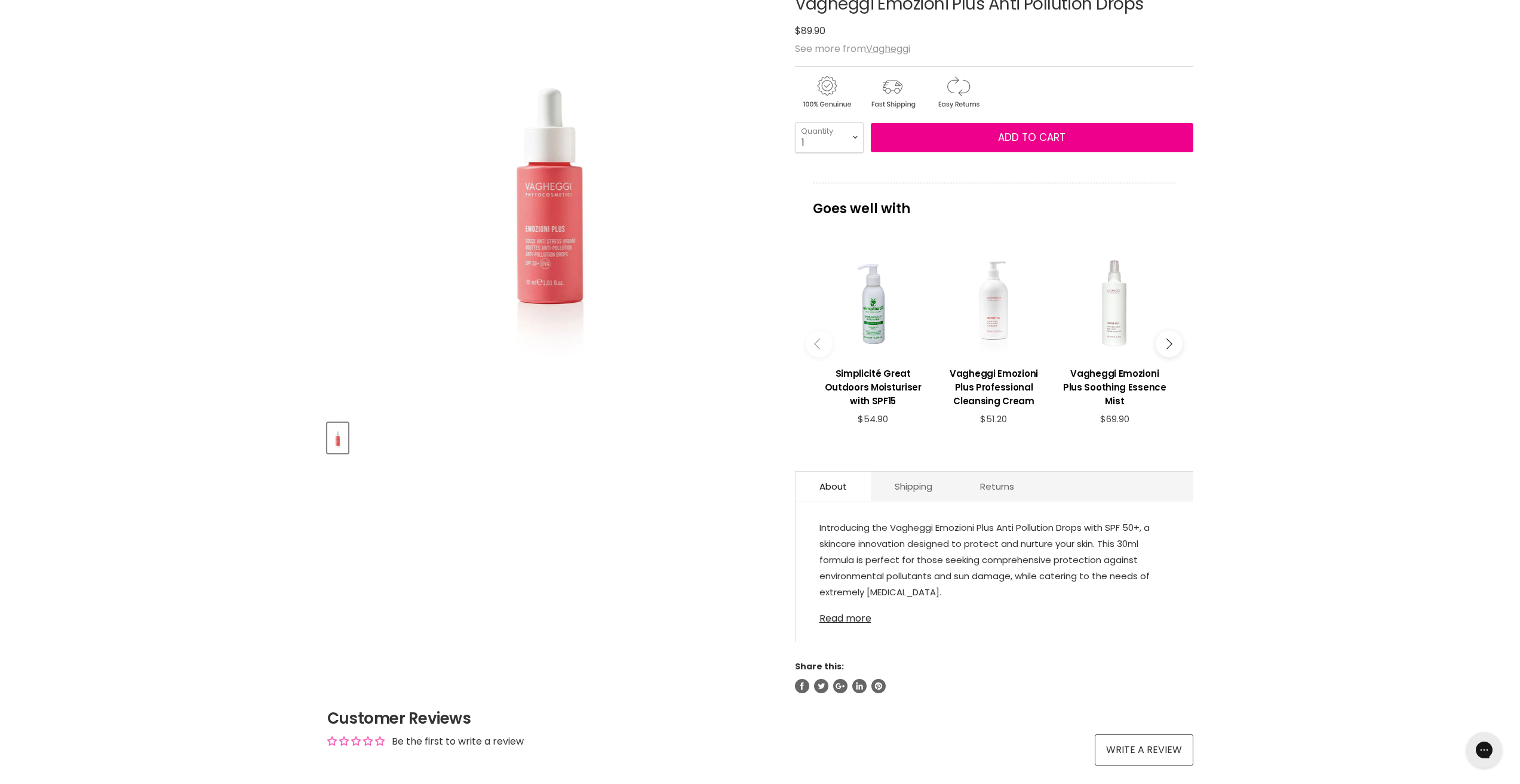
click at [860, 618] on link "Read more" at bounding box center [994, 615] width 350 height 18
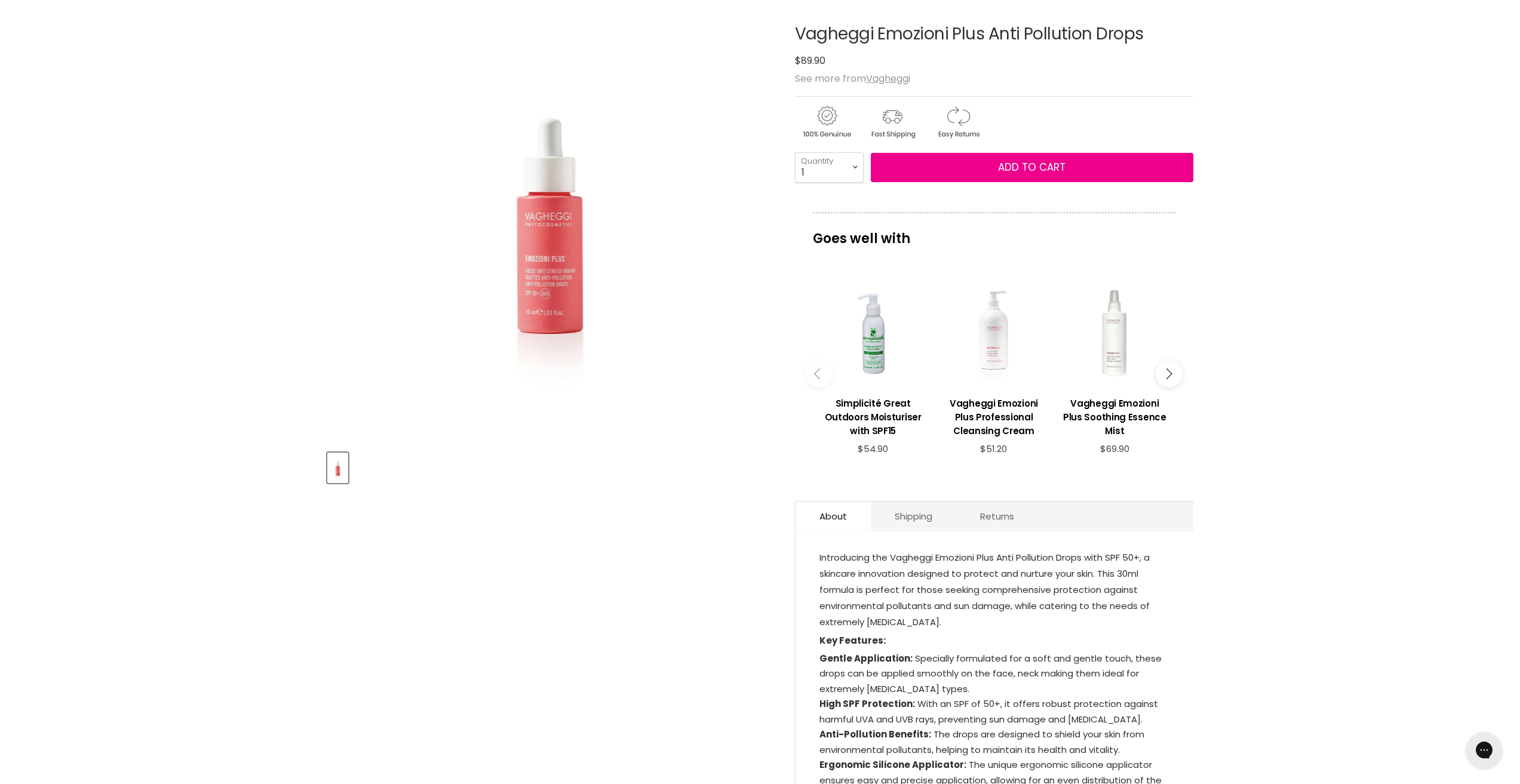
scroll to position [0, 0]
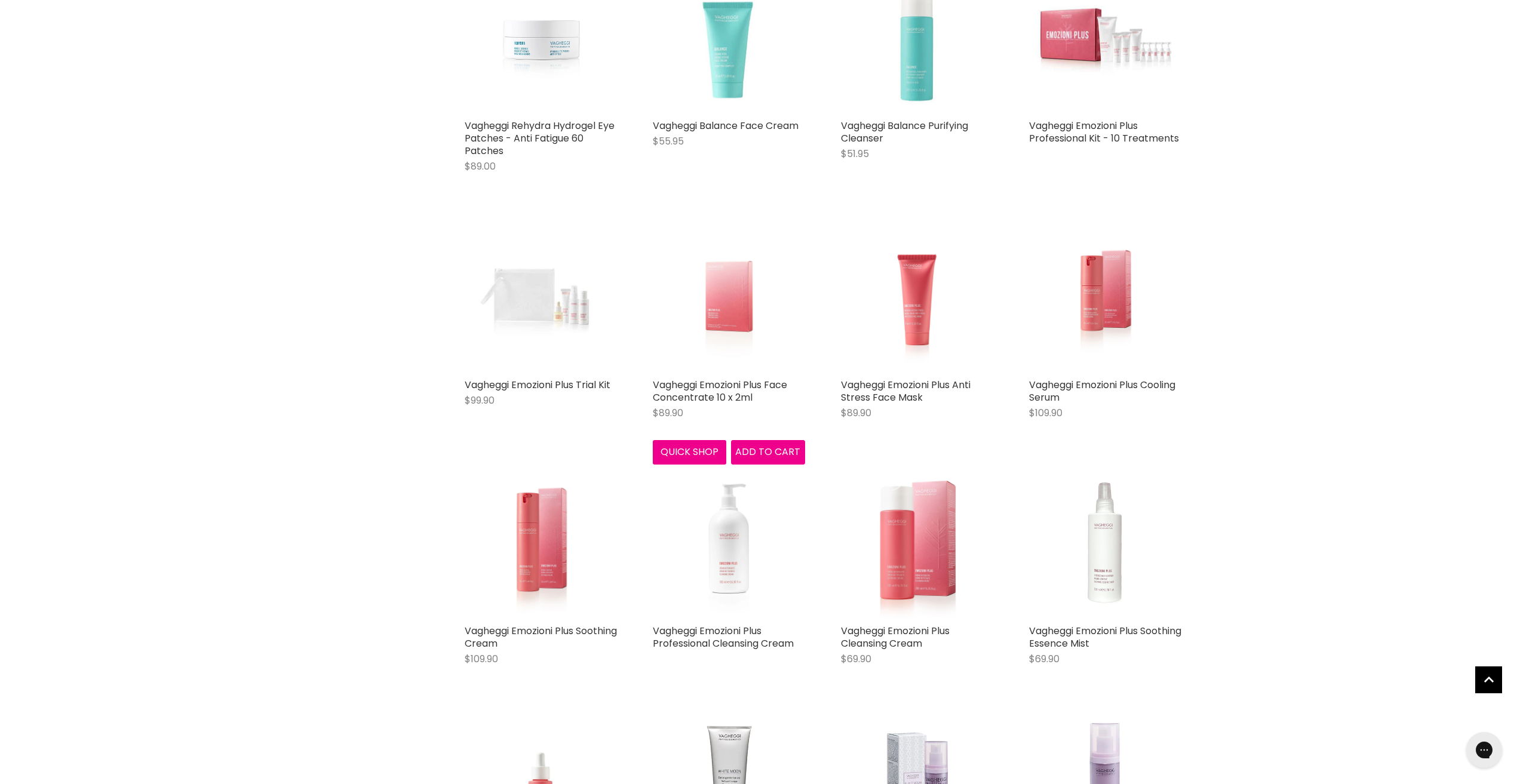
scroll to position [807, 0]
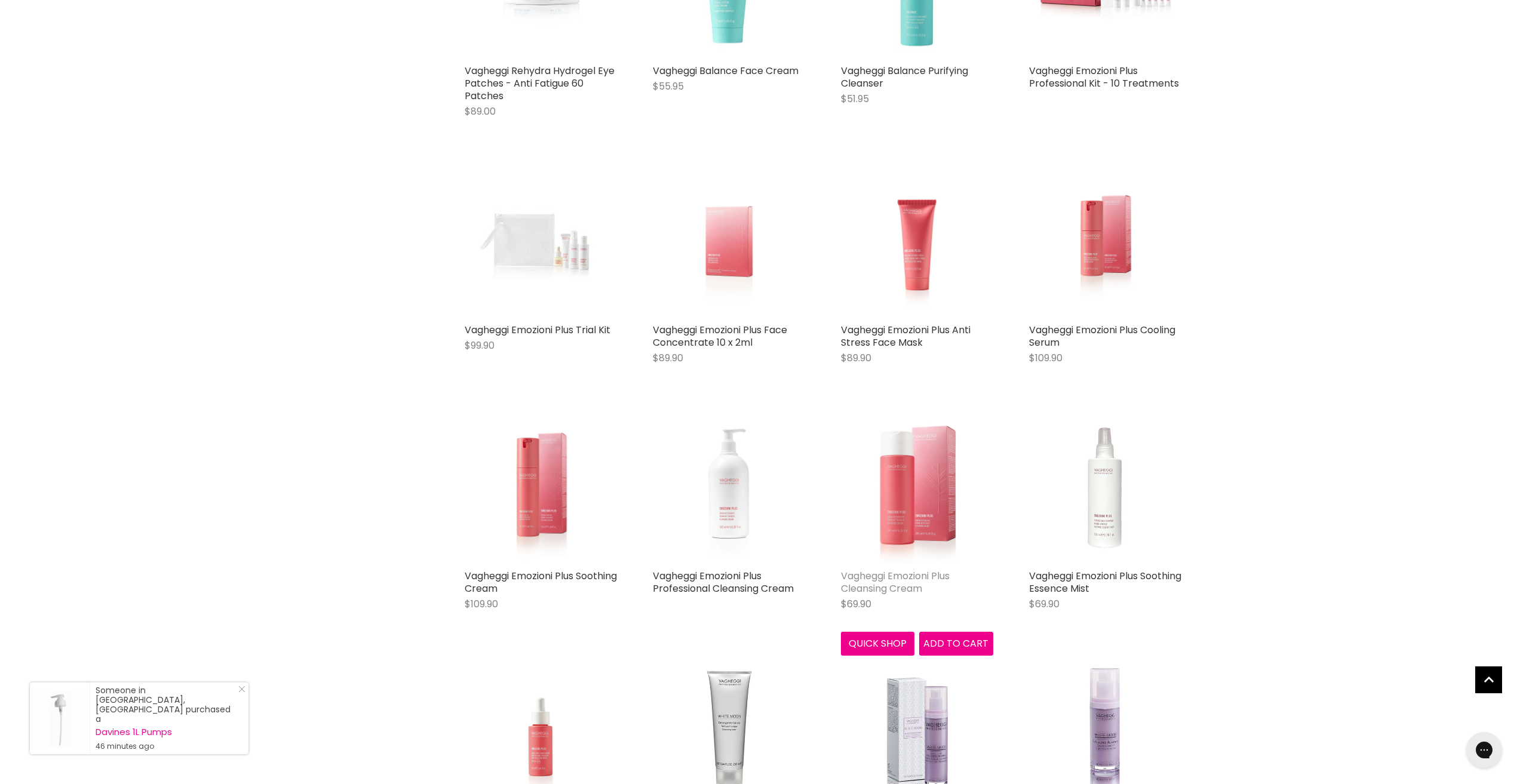
click at [869, 589] on link "Vagheggi Emozioni Plus Cleansing Cream" at bounding box center [896, 582] width 109 height 26
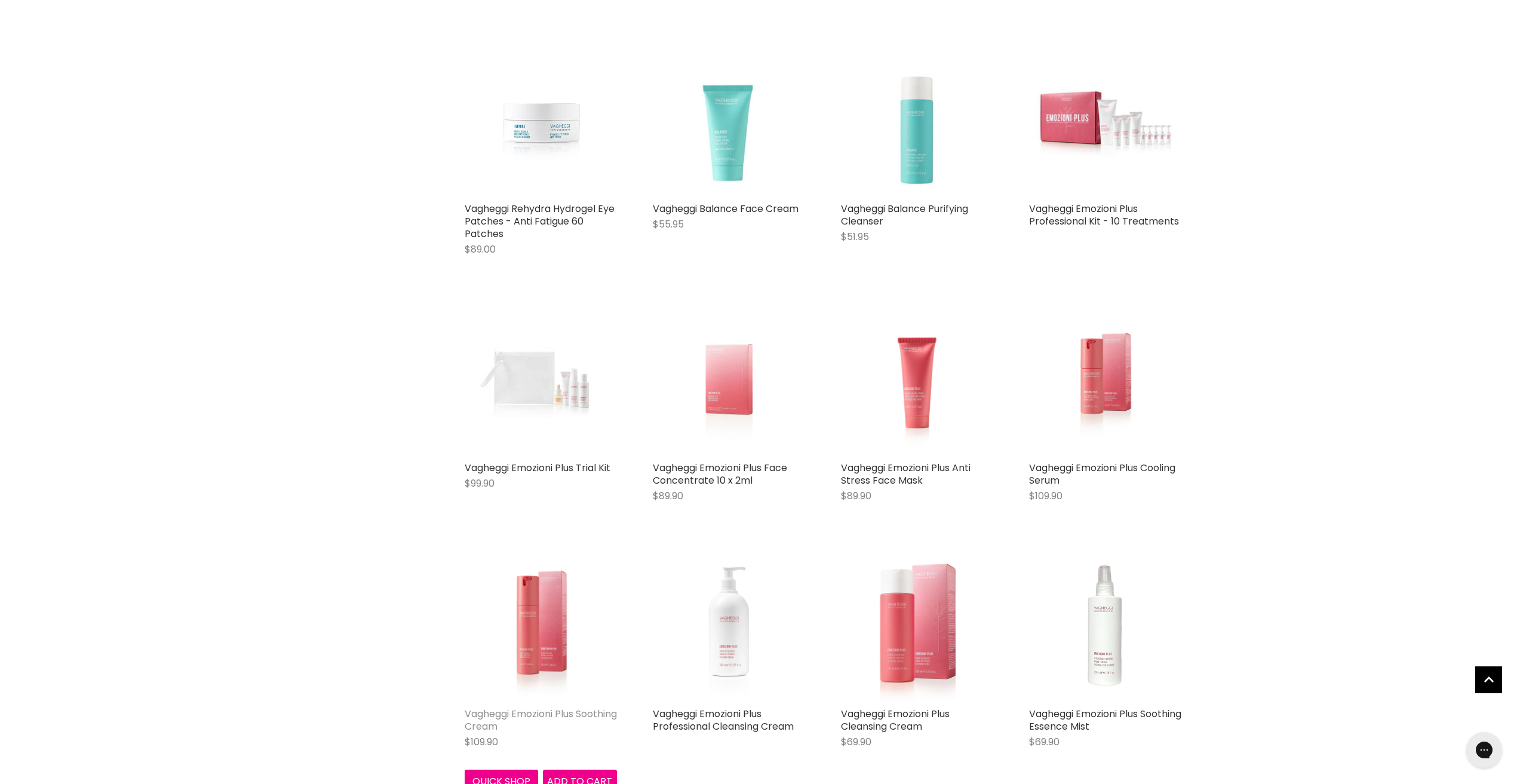
click at [536, 717] on link "Vagheggi Emozioni Plus Soothing Cream" at bounding box center [541, 720] width 152 height 26
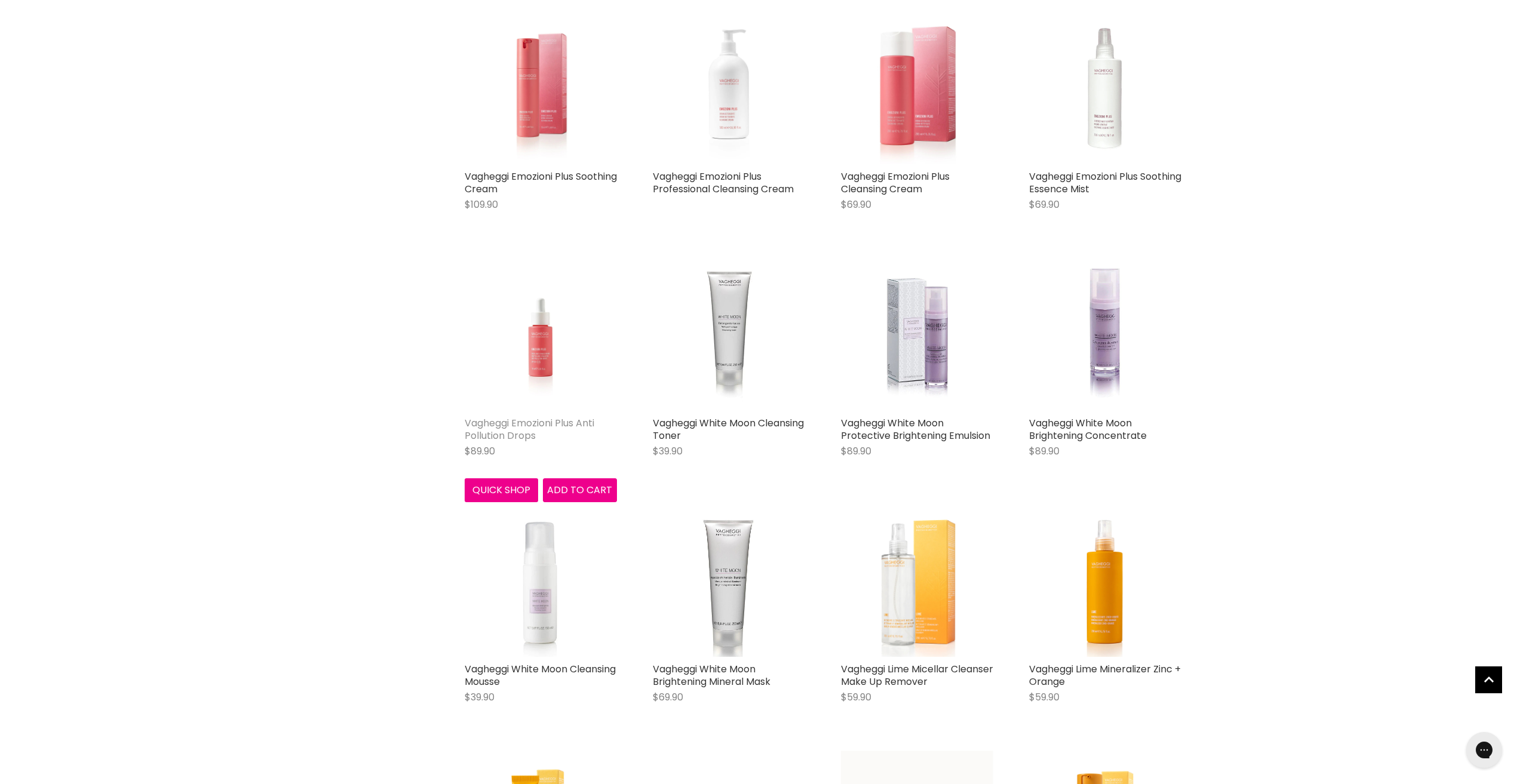
click at [499, 420] on link "Vagheggi Emozioni Plus Anti Pollution Drops" at bounding box center [529, 429] width 129 height 26
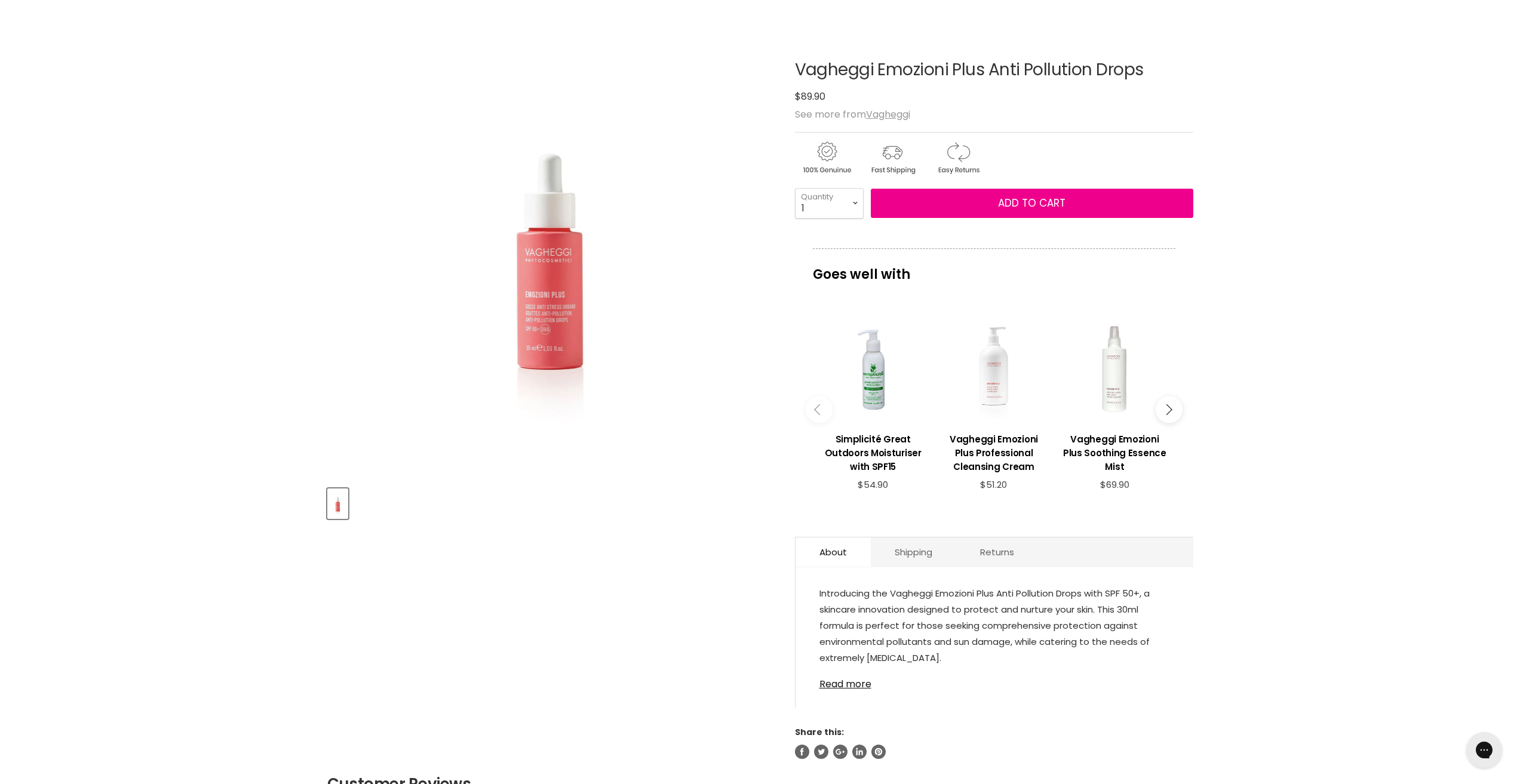
scroll to position [120, 0]
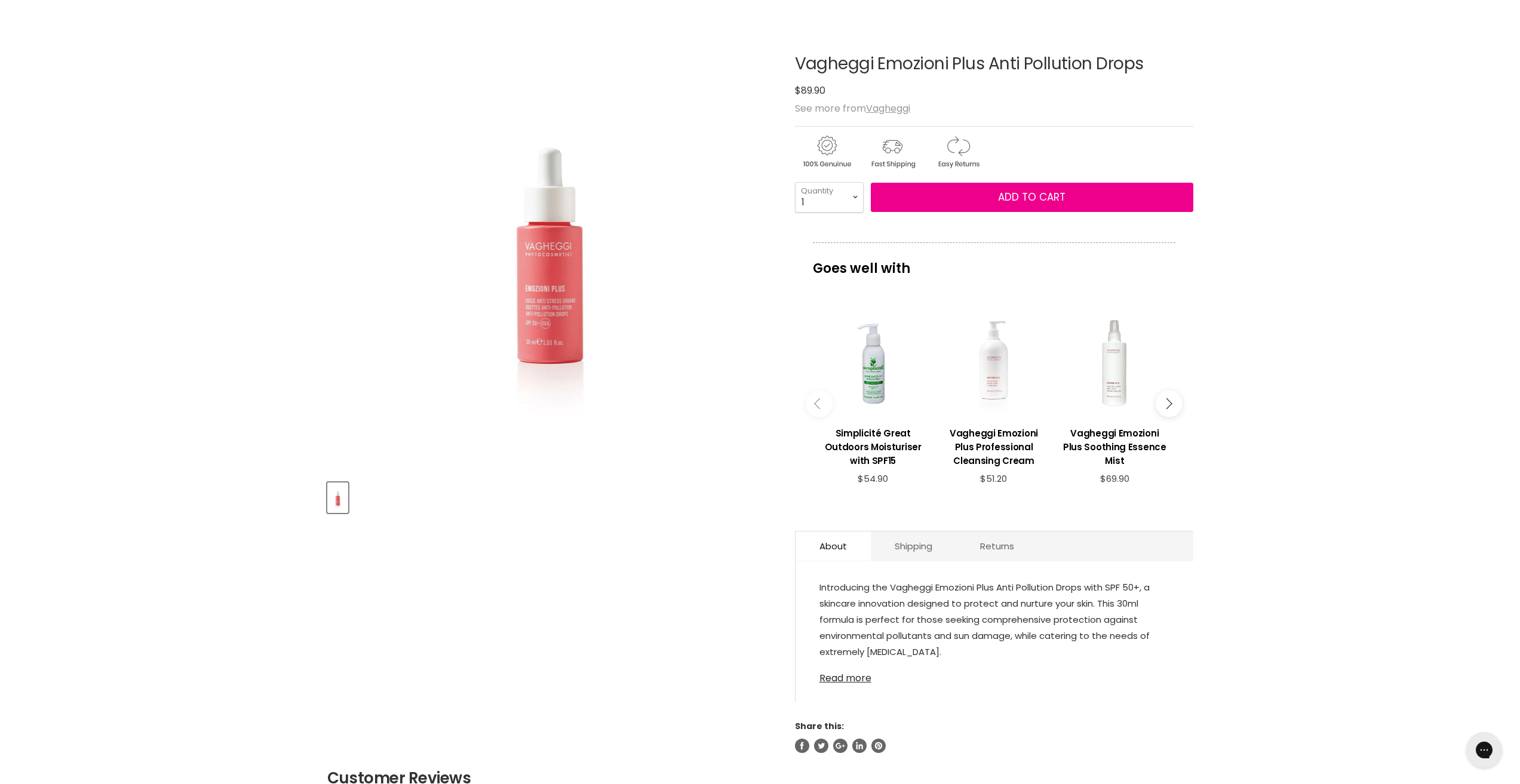
click at [852, 679] on link "Read more" at bounding box center [994, 674] width 350 height 18
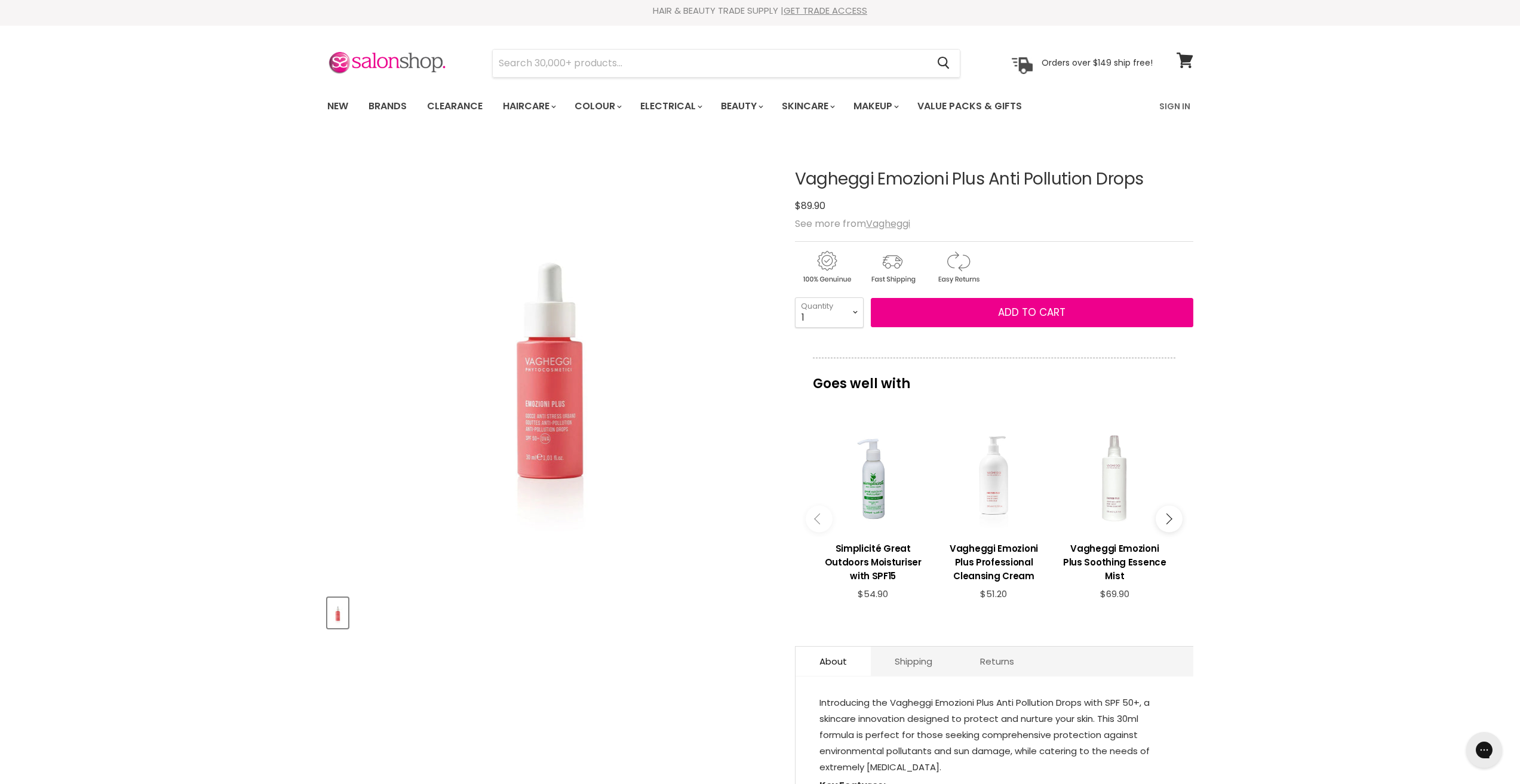
scroll to position [0, 0]
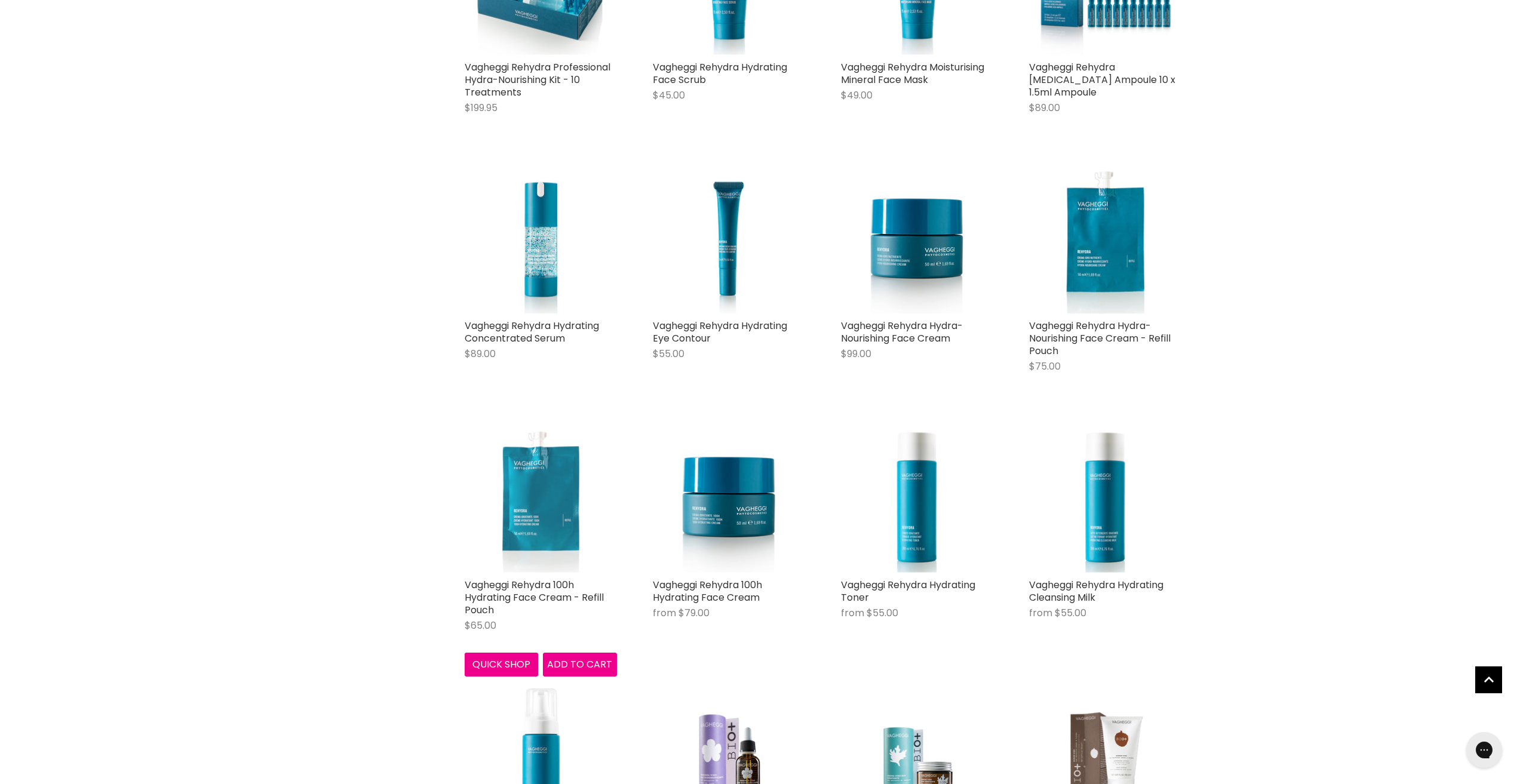
scroll to position [2468, 0]
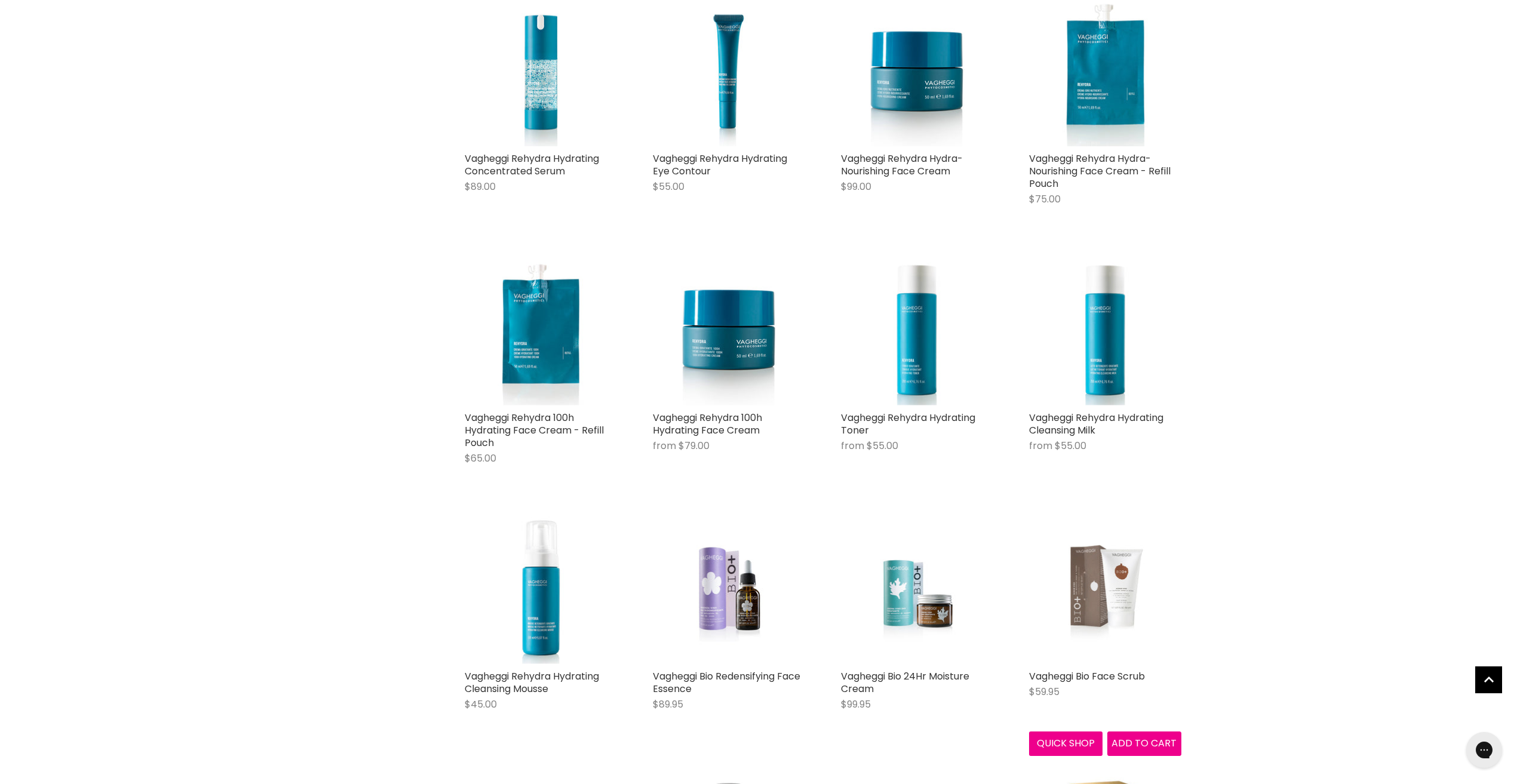
click at [1094, 587] on img "Main content" at bounding box center [1105, 588] width 102 height 152
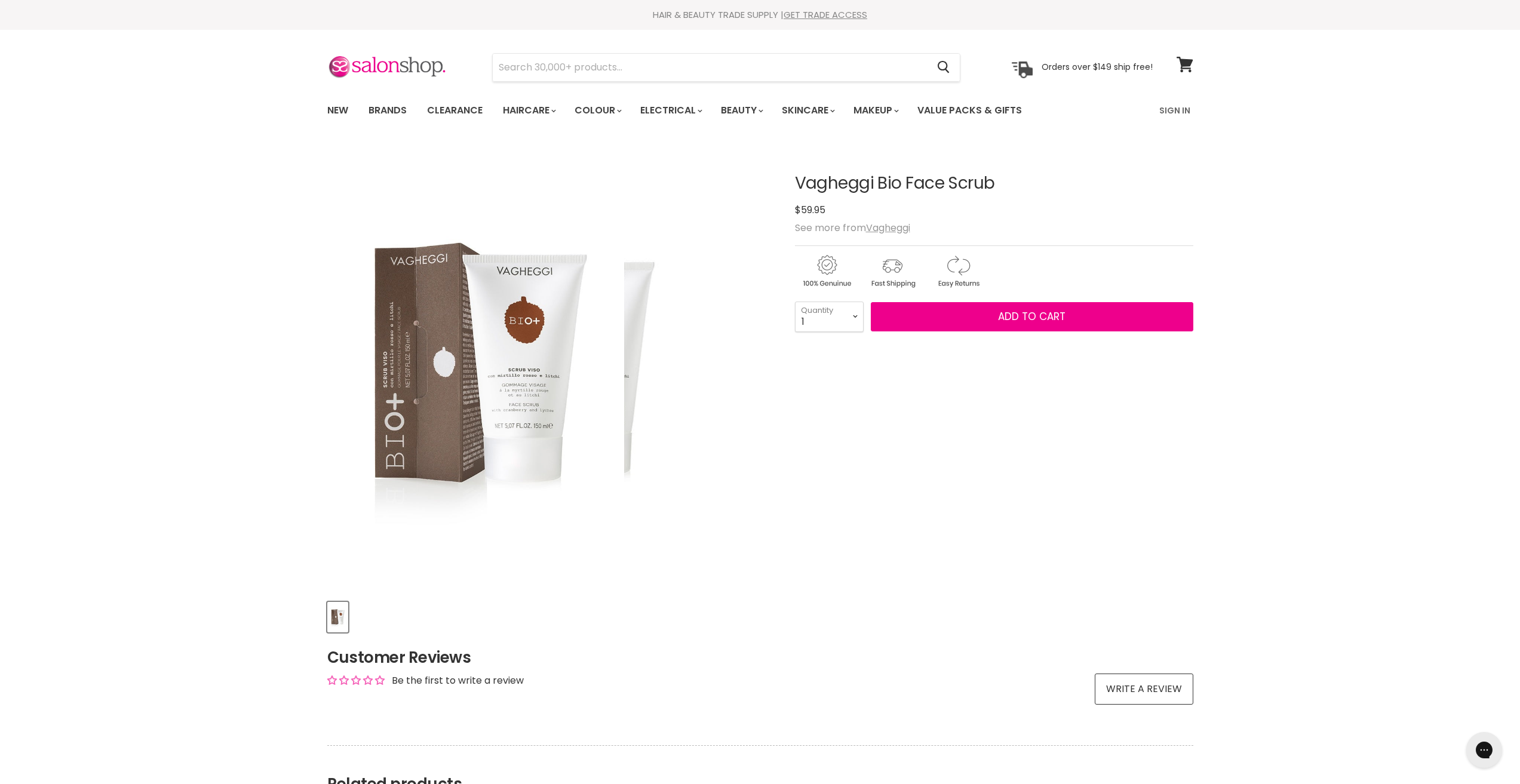
click at [533, 391] on img "Vagheggi Bio Face Scrub image. Click or Scroll to Zoom." at bounding box center [475, 366] width 298 height 446
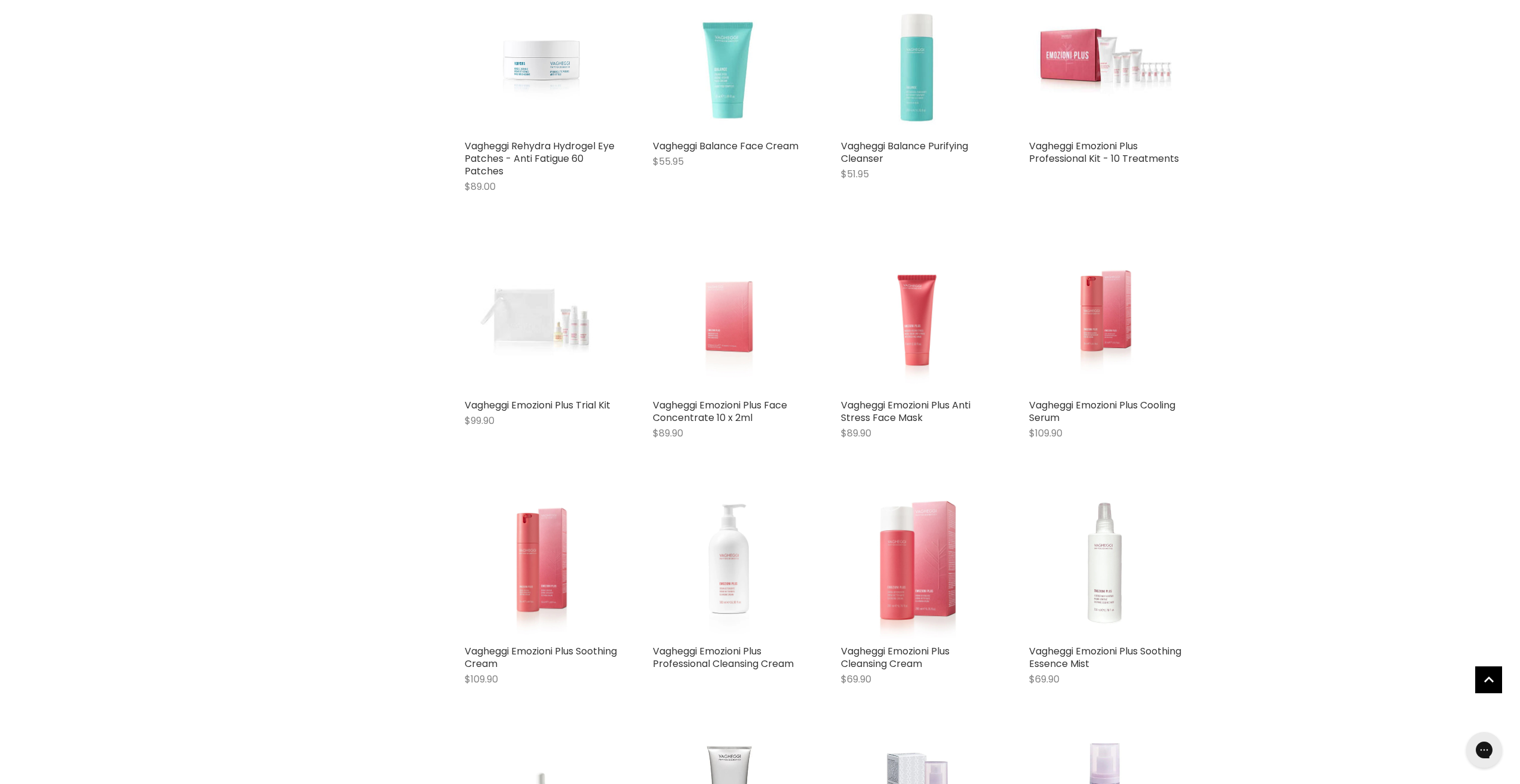
scroll to position [699, 0]
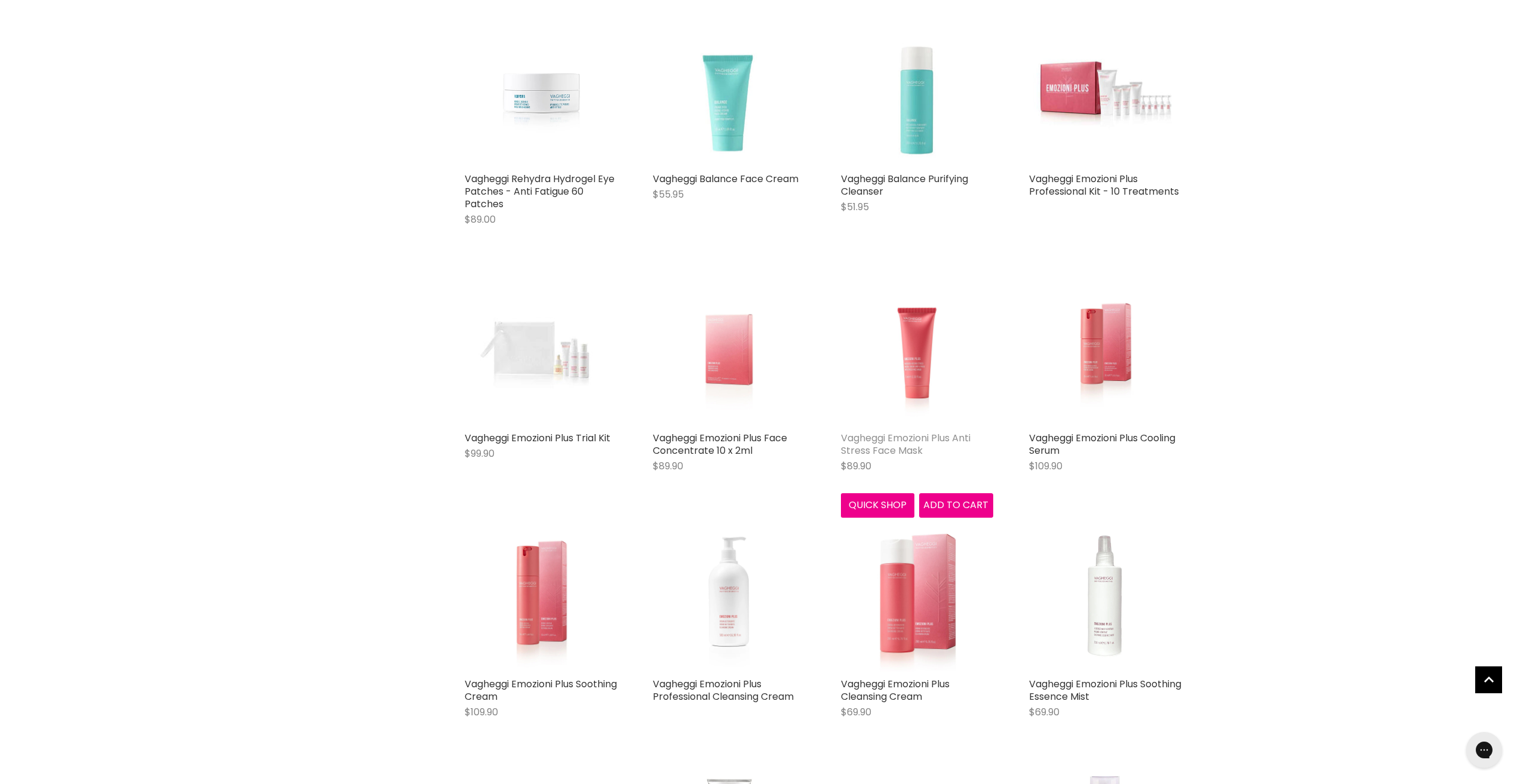
click at [931, 432] on link "Vagheggi Emozioni Plus Anti Stress Face Mask" at bounding box center [906, 444] width 129 height 26
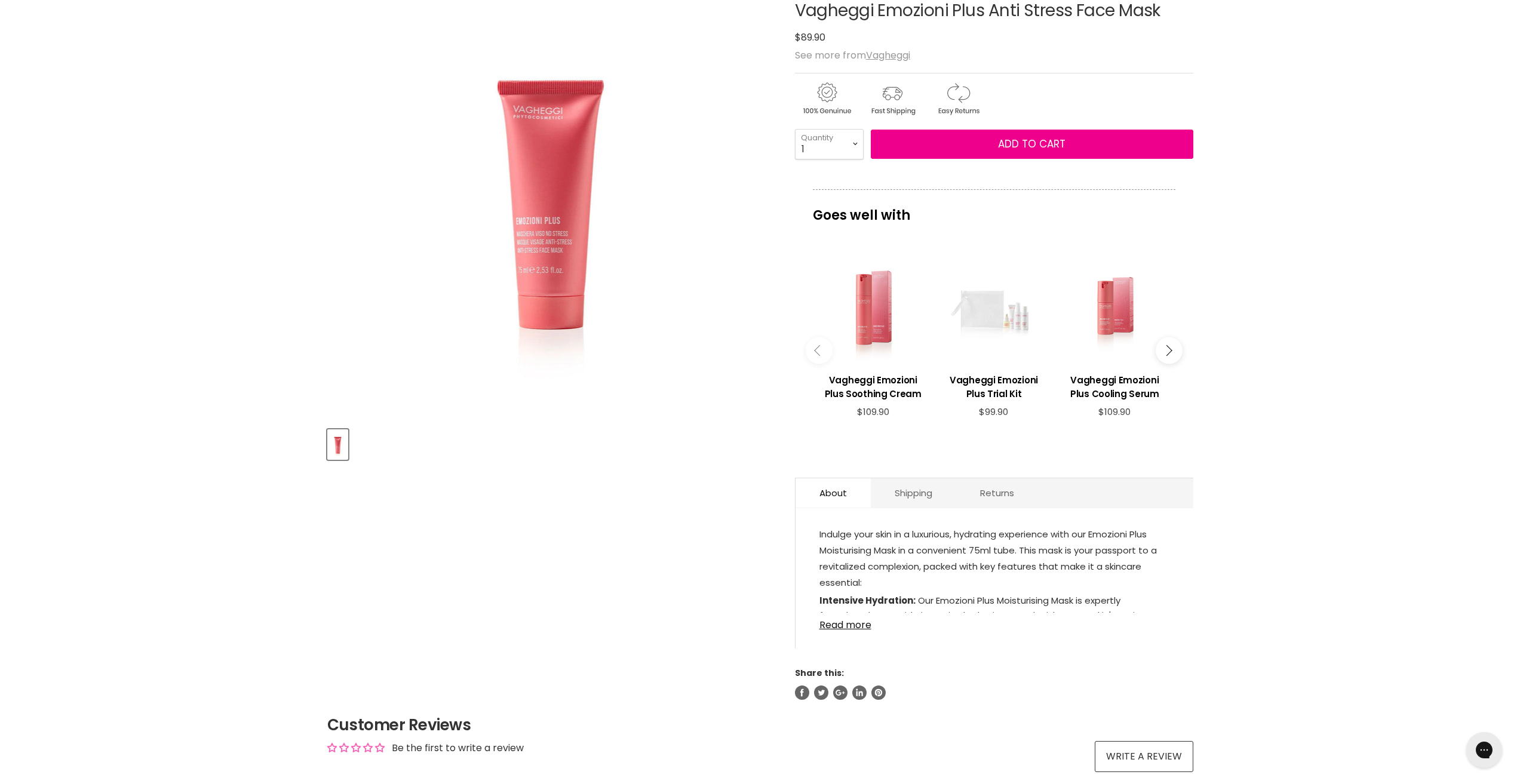
scroll to position [179, 0]
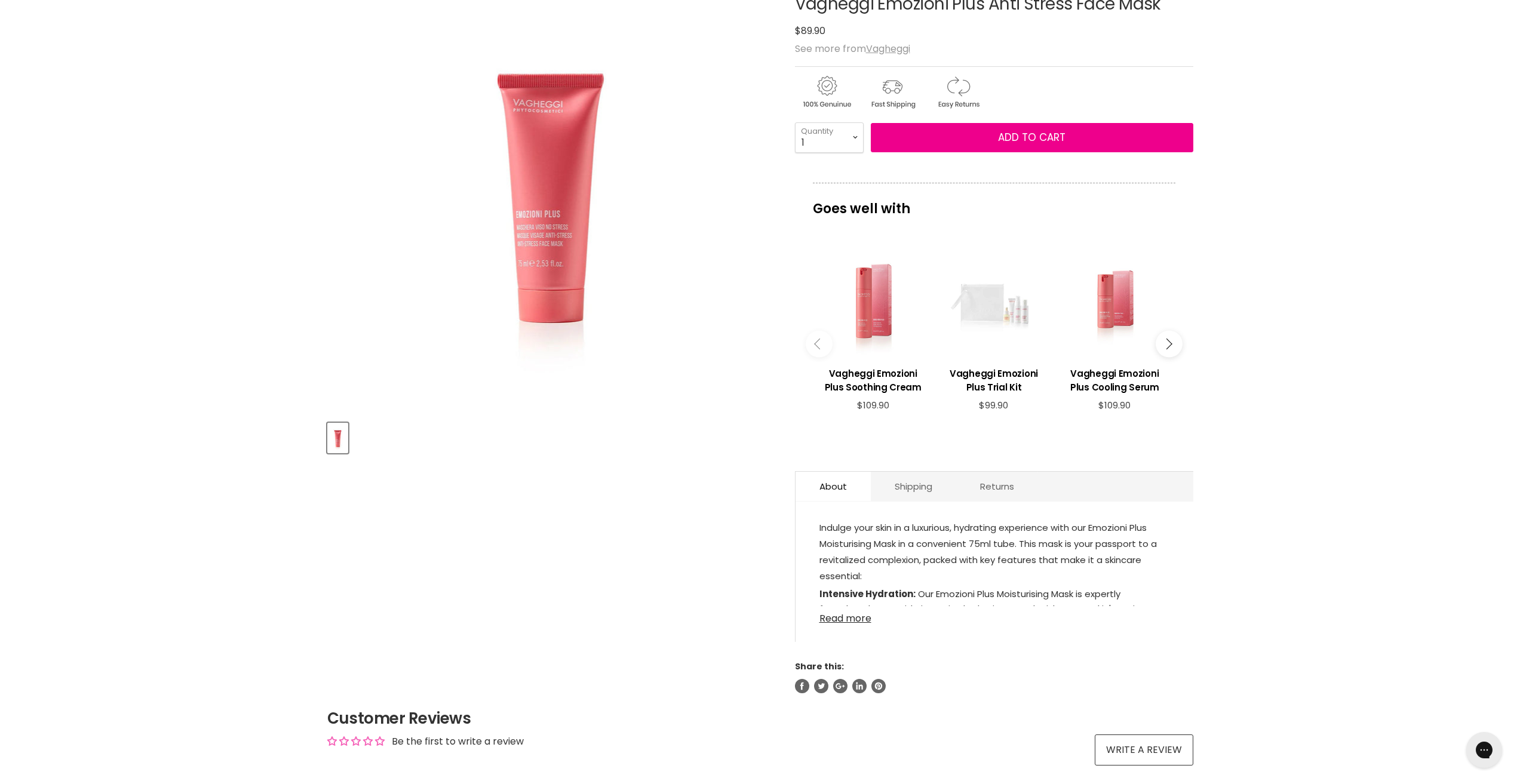
click at [861, 624] on link "Read more" at bounding box center [994, 615] width 350 height 18
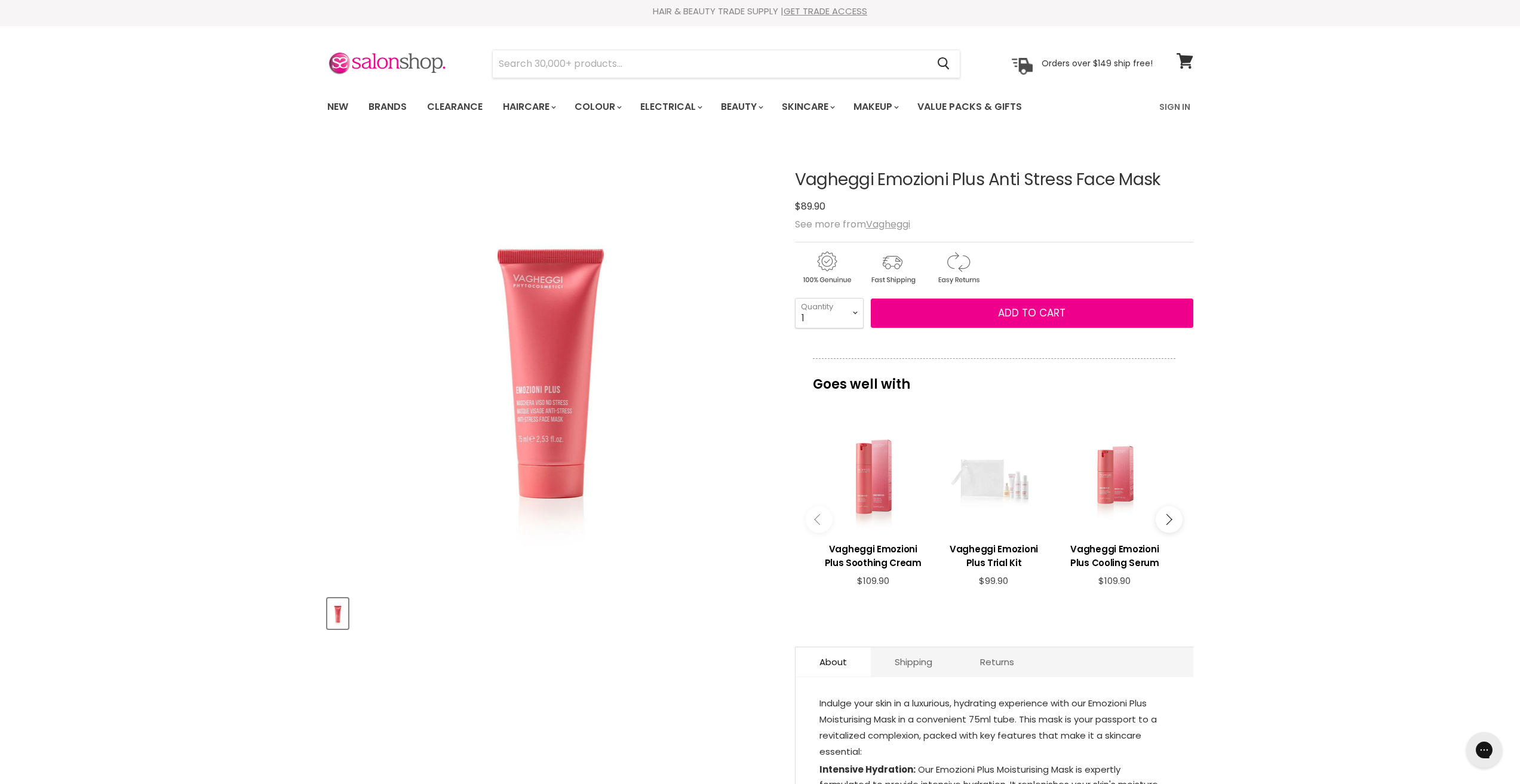
scroll to position [0, 0]
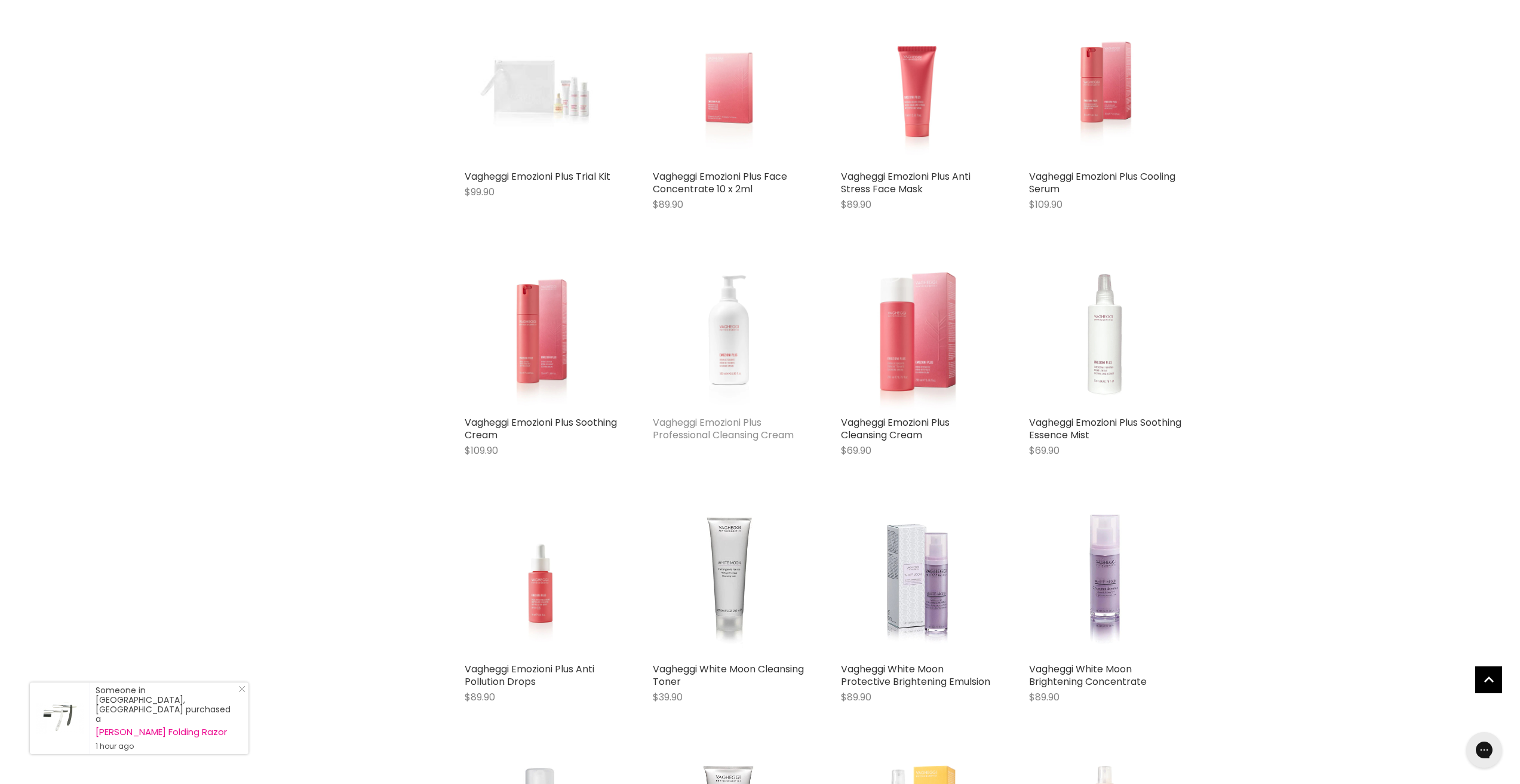
click at [782, 435] on link "Vagheggi Emozioni Plus Professional Cleansing Cream" at bounding box center [723, 429] width 141 height 26
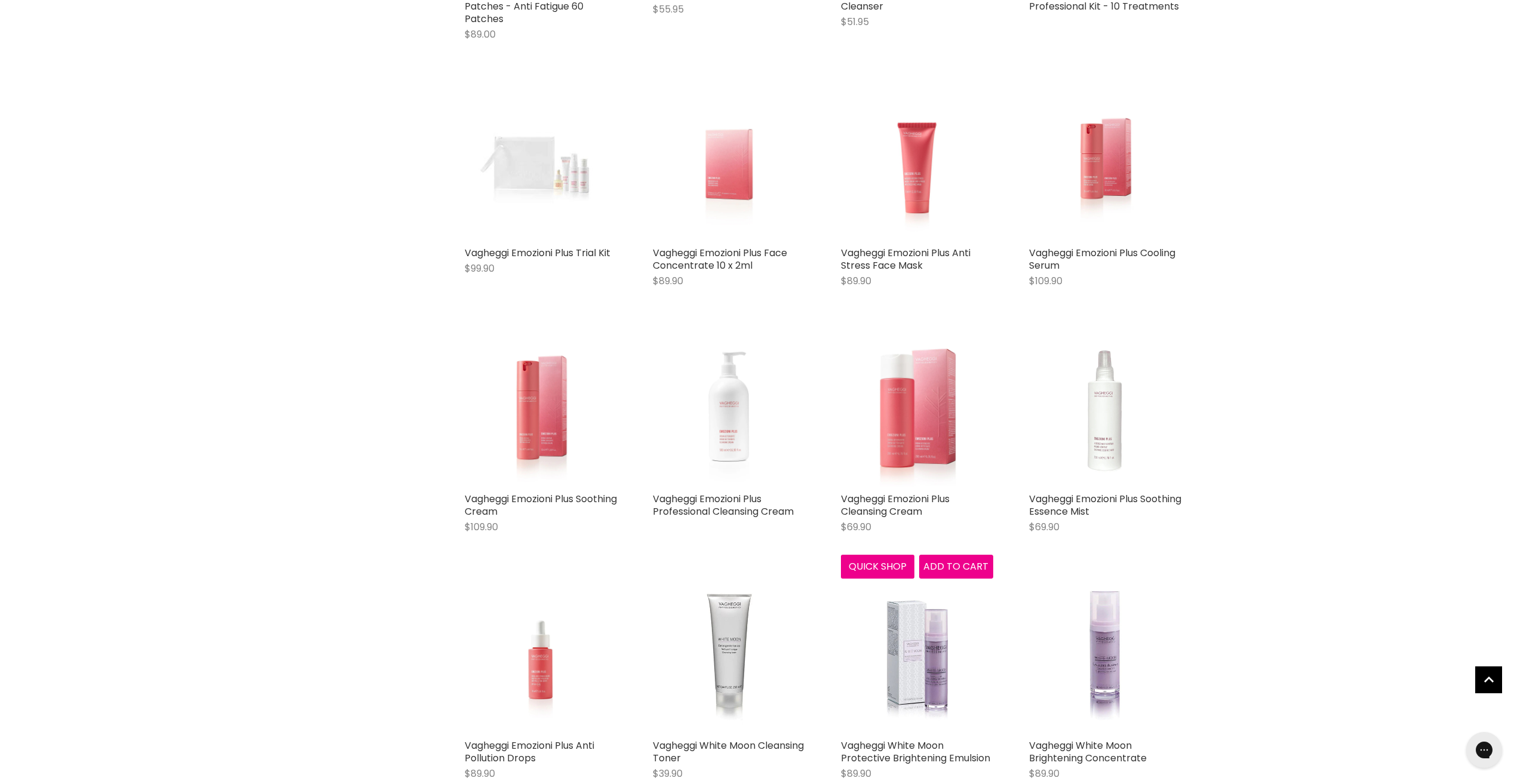
scroll to position [849, 0]
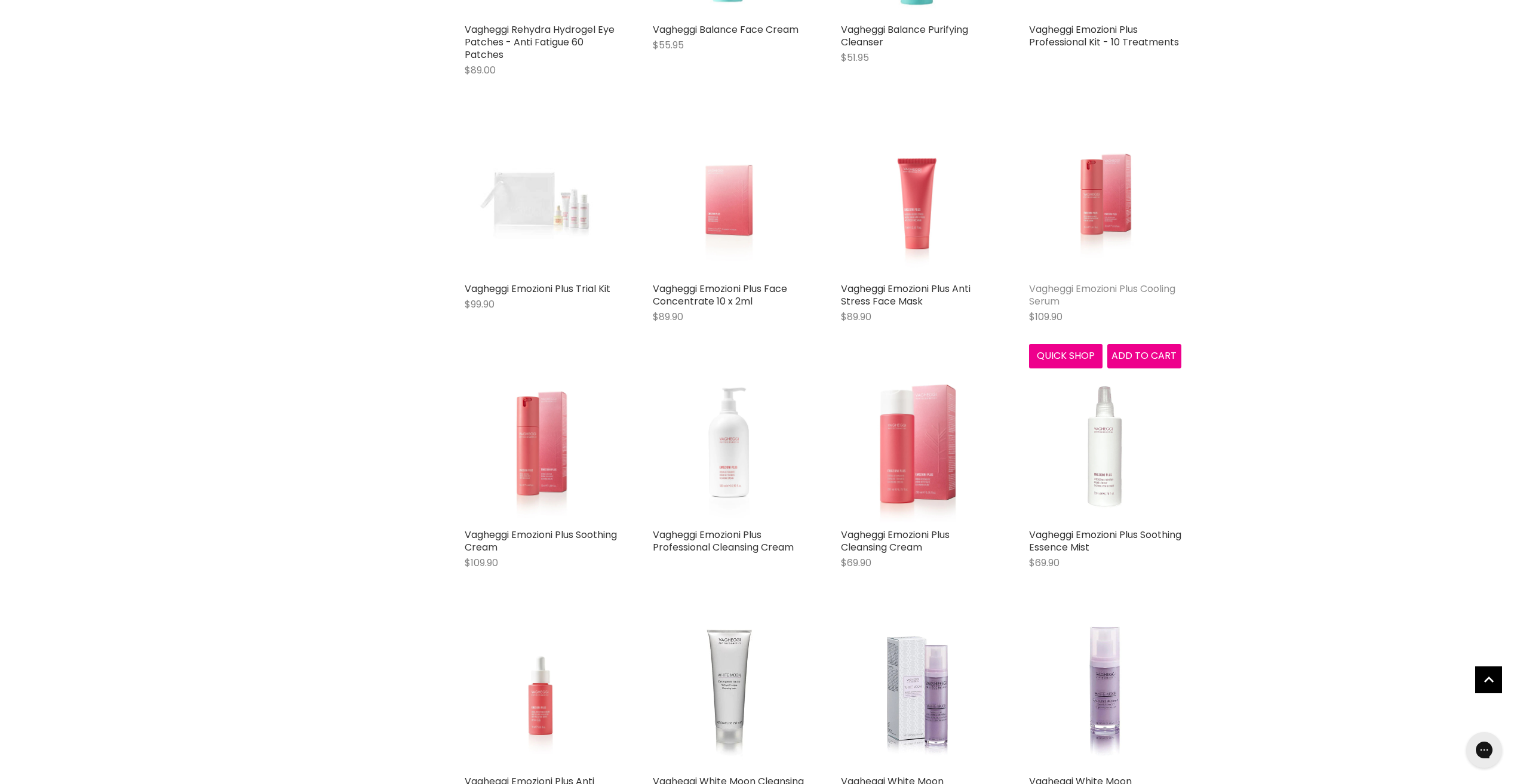
click at [1088, 289] on link "Vagheggi Emozioni Plus Cooling Serum" at bounding box center [1102, 295] width 146 height 26
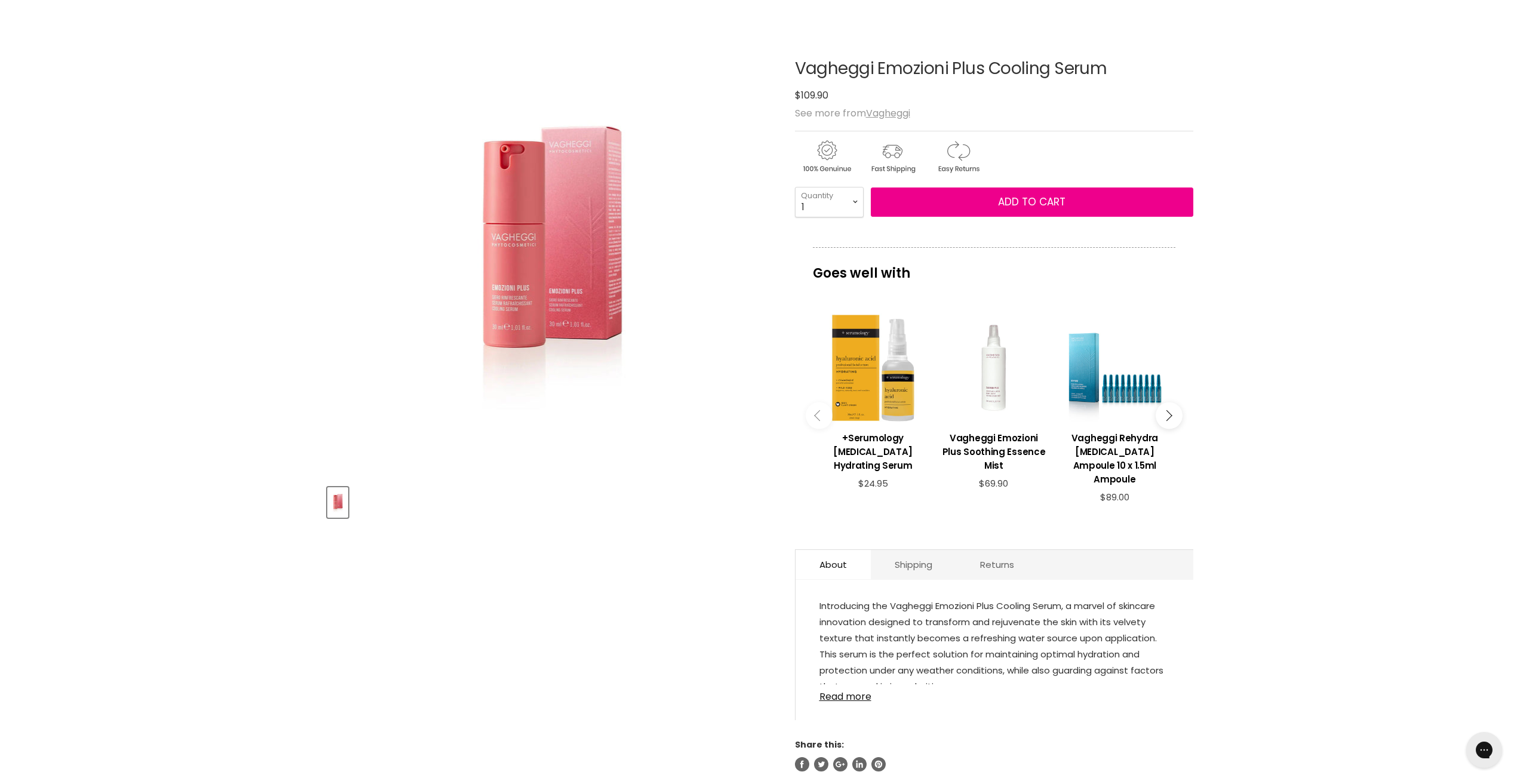
scroll to position [120, 0]
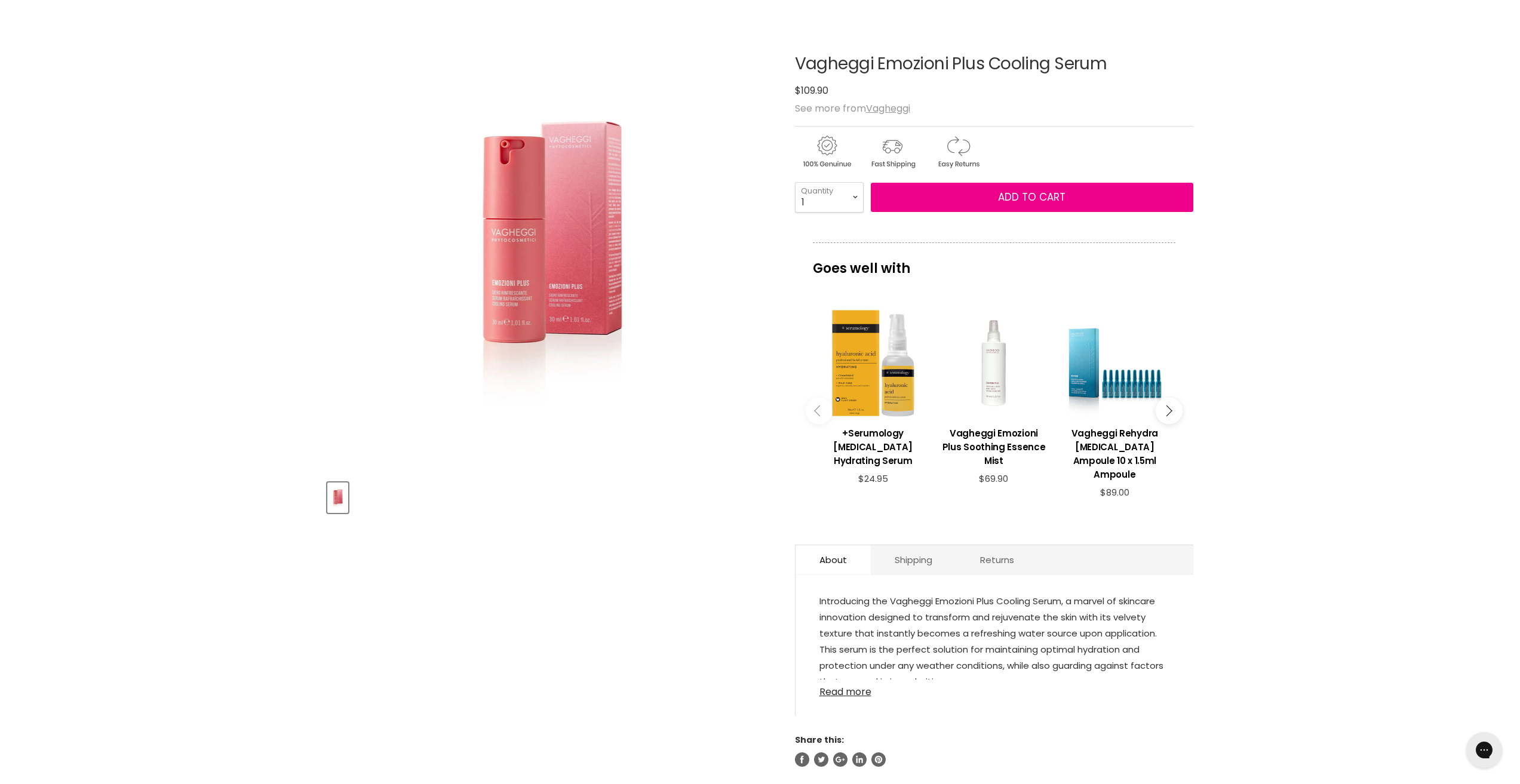
click at [855, 686] on link "Read more" at bounding box center [994, 688] width 350 height 18
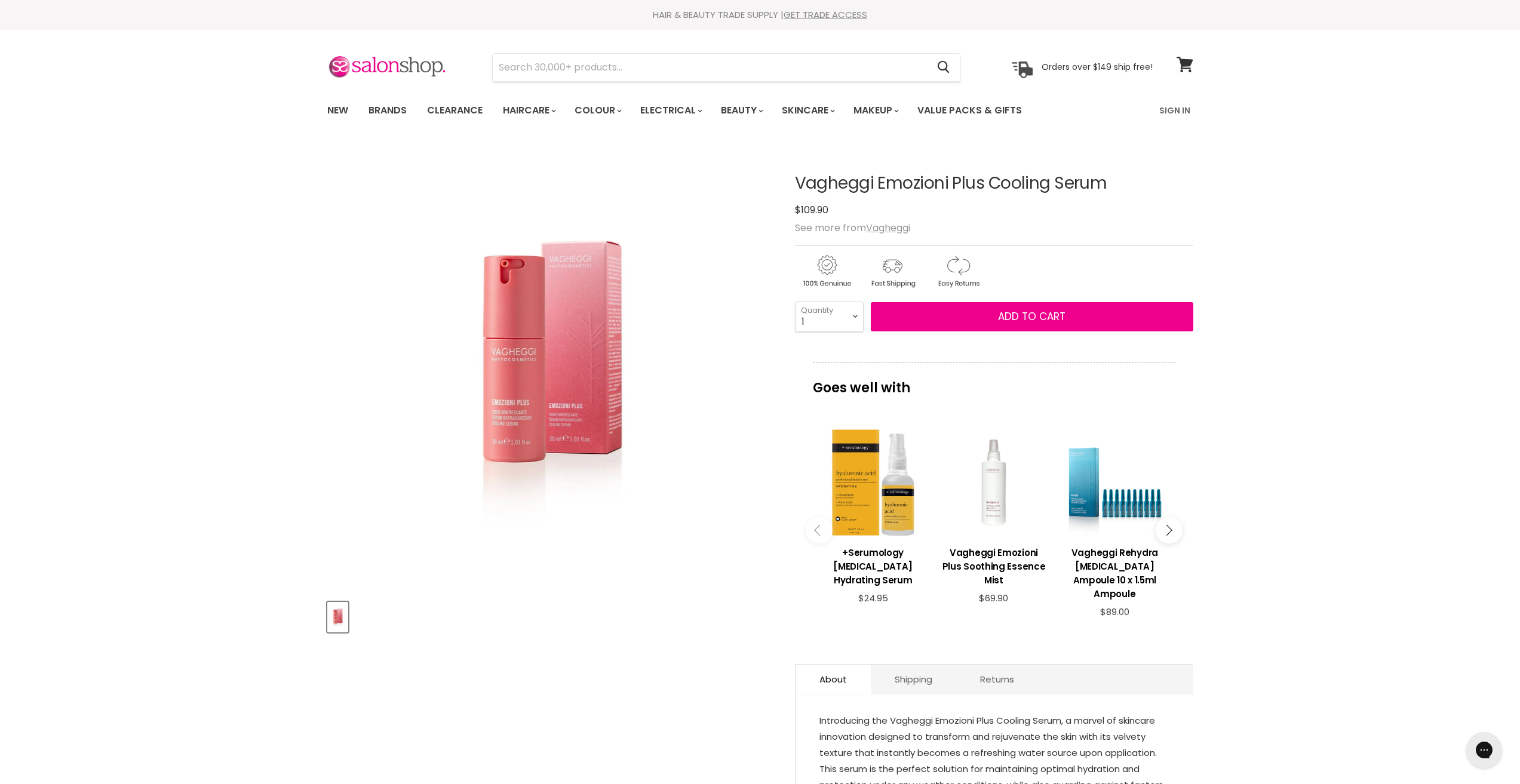
scroll to position [0, 0]
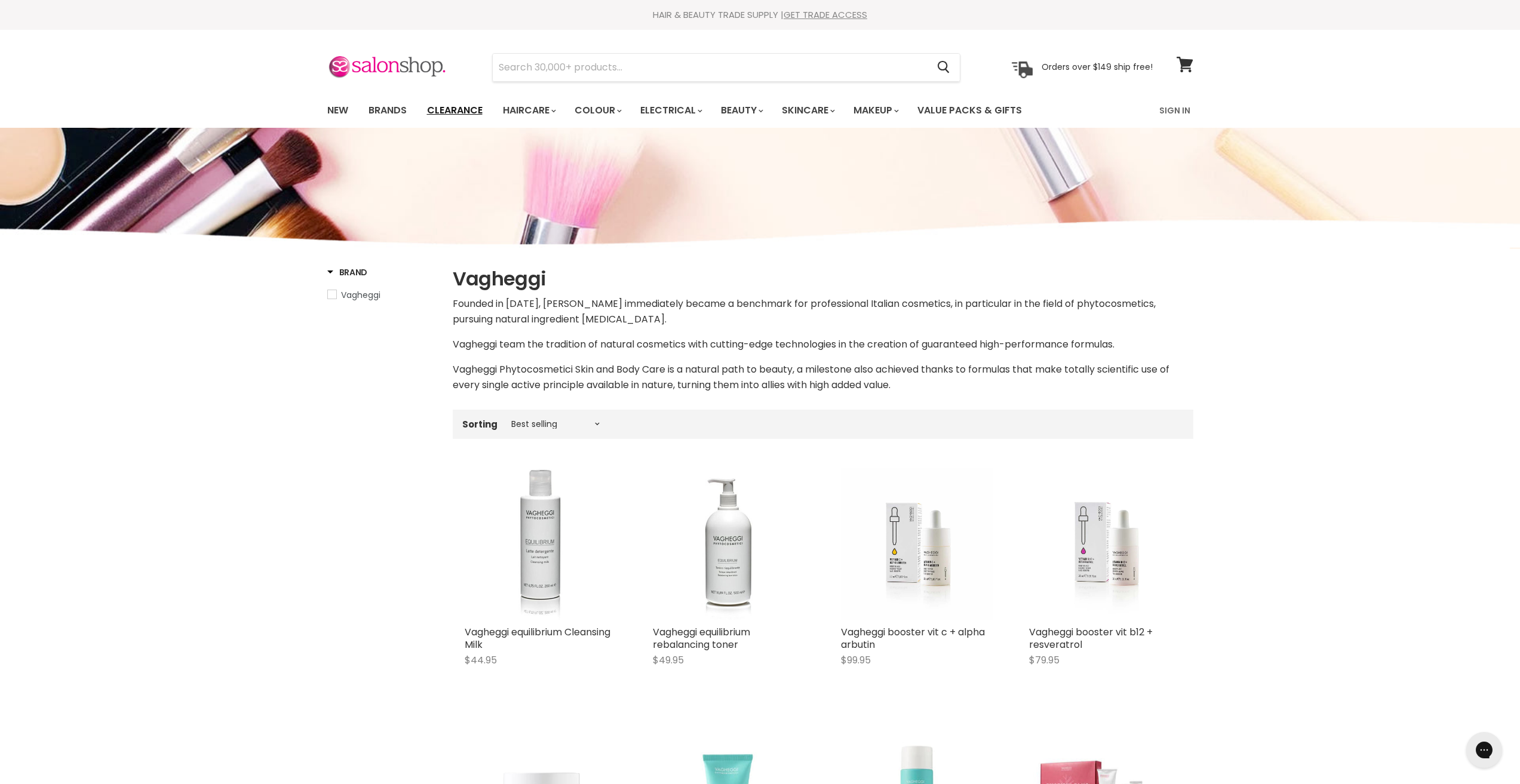
click at [463, 111] on link "Clearance" at bounding box center [454, 111] width 74 height 25
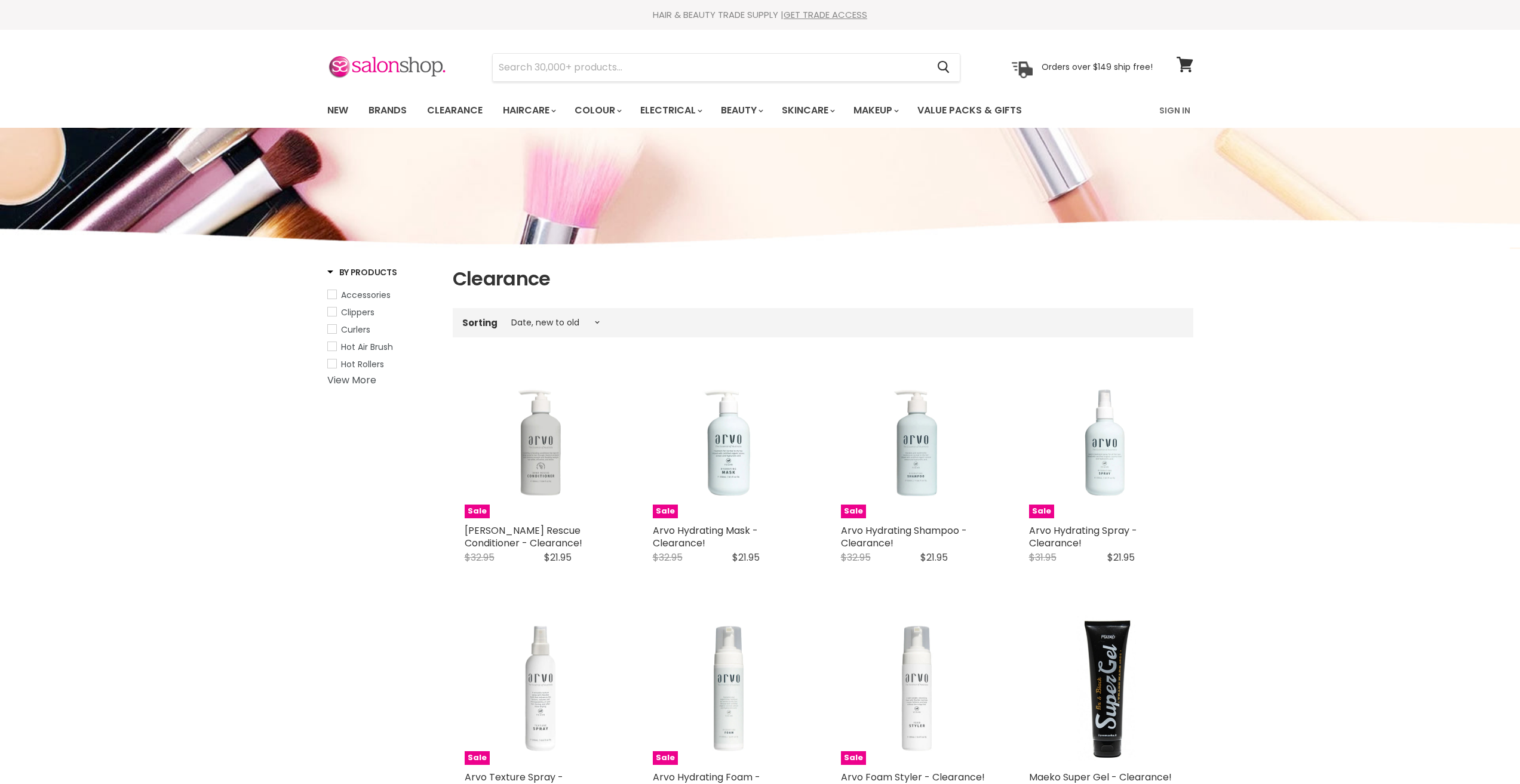
select select "created-descending"
